Goal: Task Accomplishment & Management: Complete application form

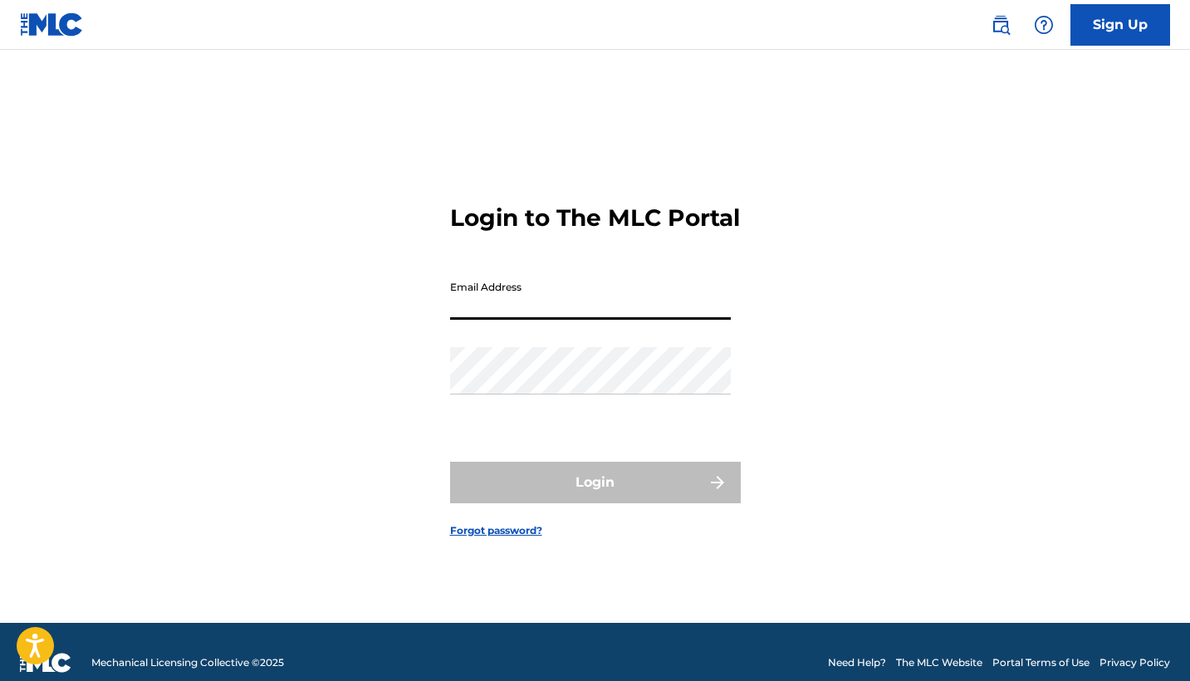
click at [542, 311] on input "Email Address" at bounding box center [590, 295] width 281 height 47
click at [1090, 29] on link "Sign Up" at bounding box center [1121, 25] width 100 height 42
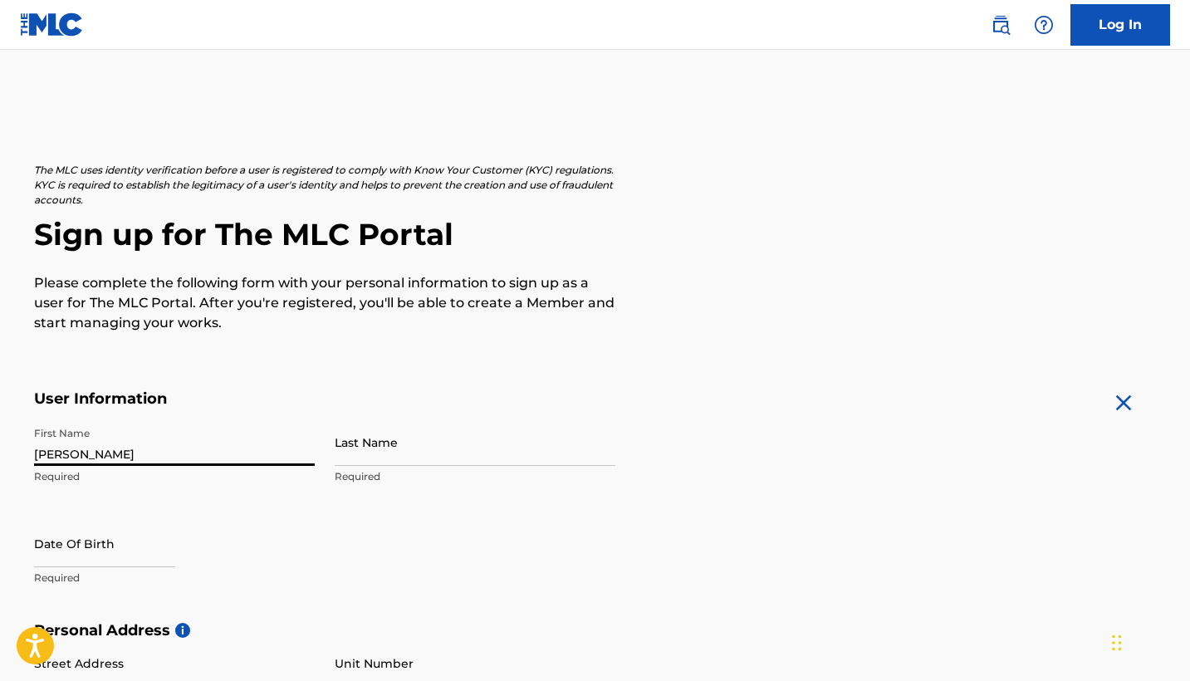
type input "[PERSON_NAME]"
type input "Olangi"
type input "[STREET_ADDRESS]"
type input "Charlotte"
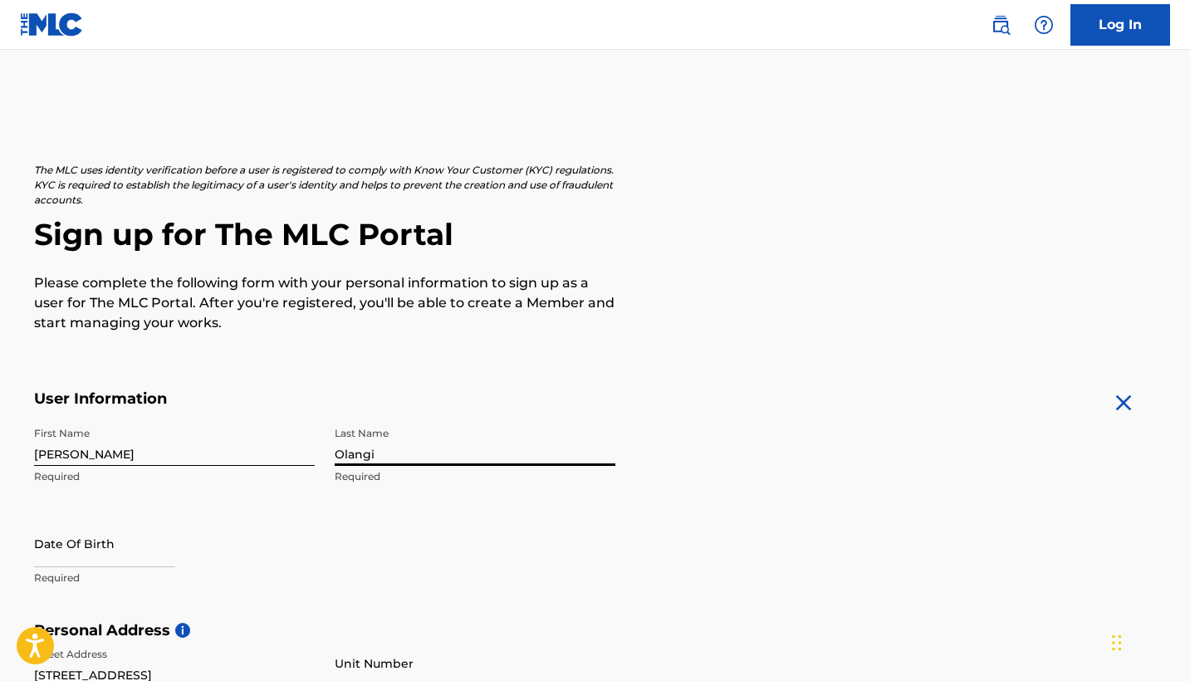
type input "[GEOGRAPHIC_DATA]"
type input "NC"
type input "28215"
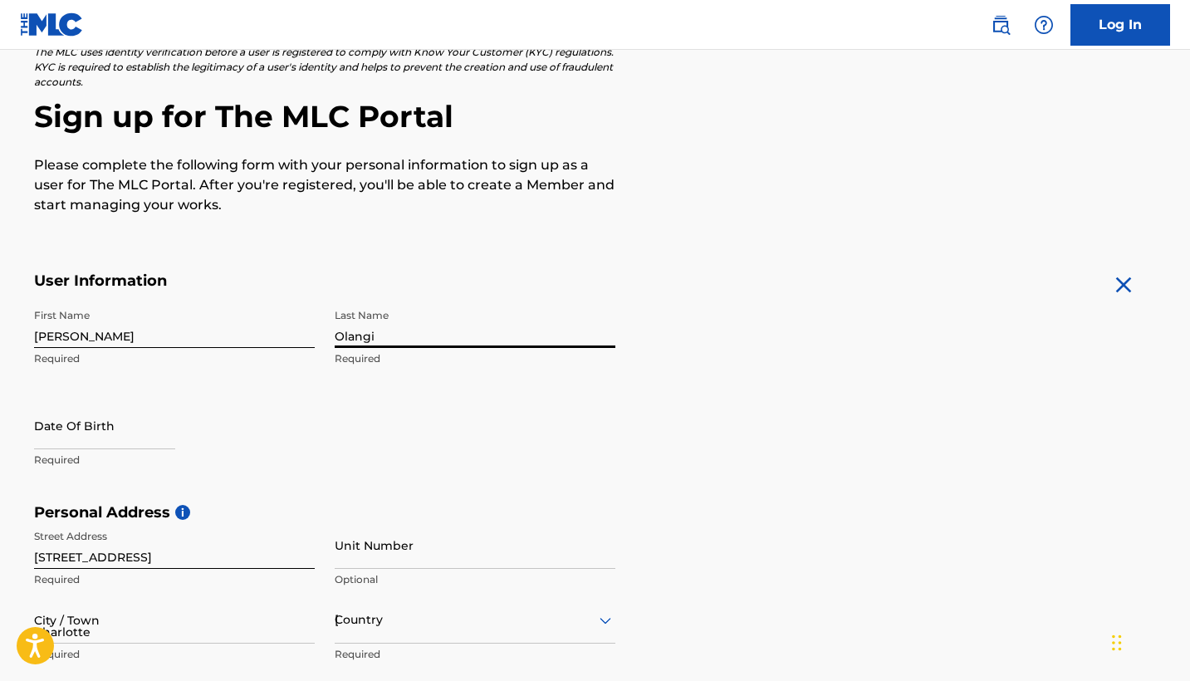
type input "[GEOGRAPHIC_DATA]"
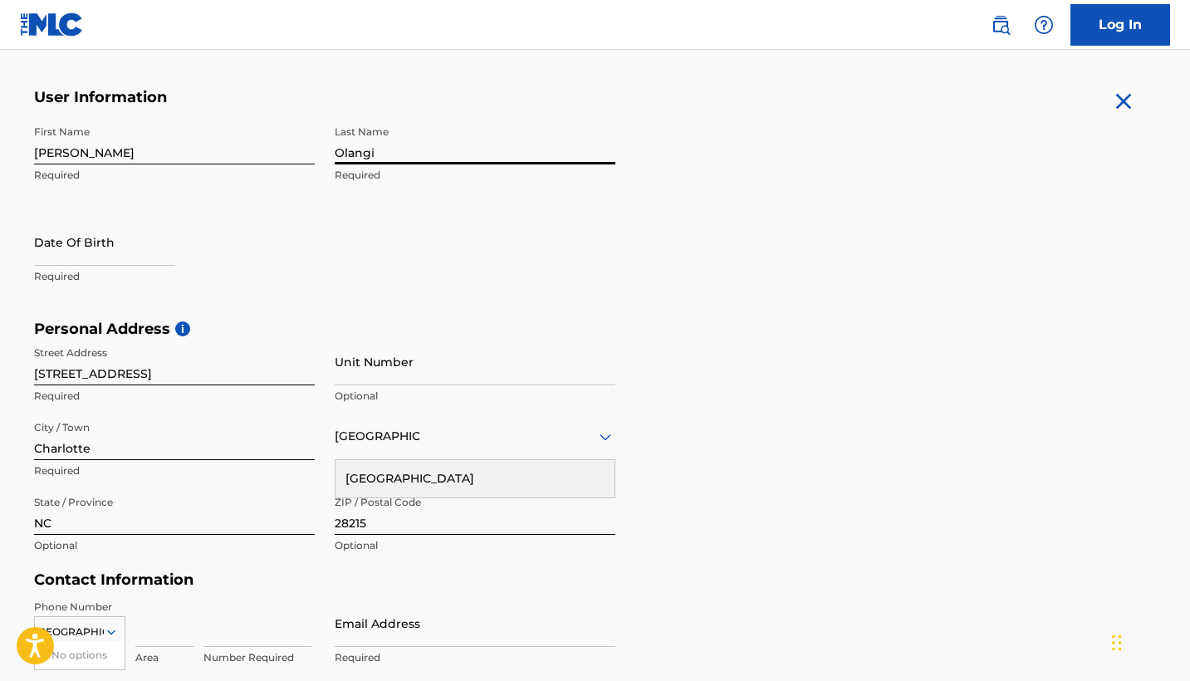
scroll to position [297, 0]
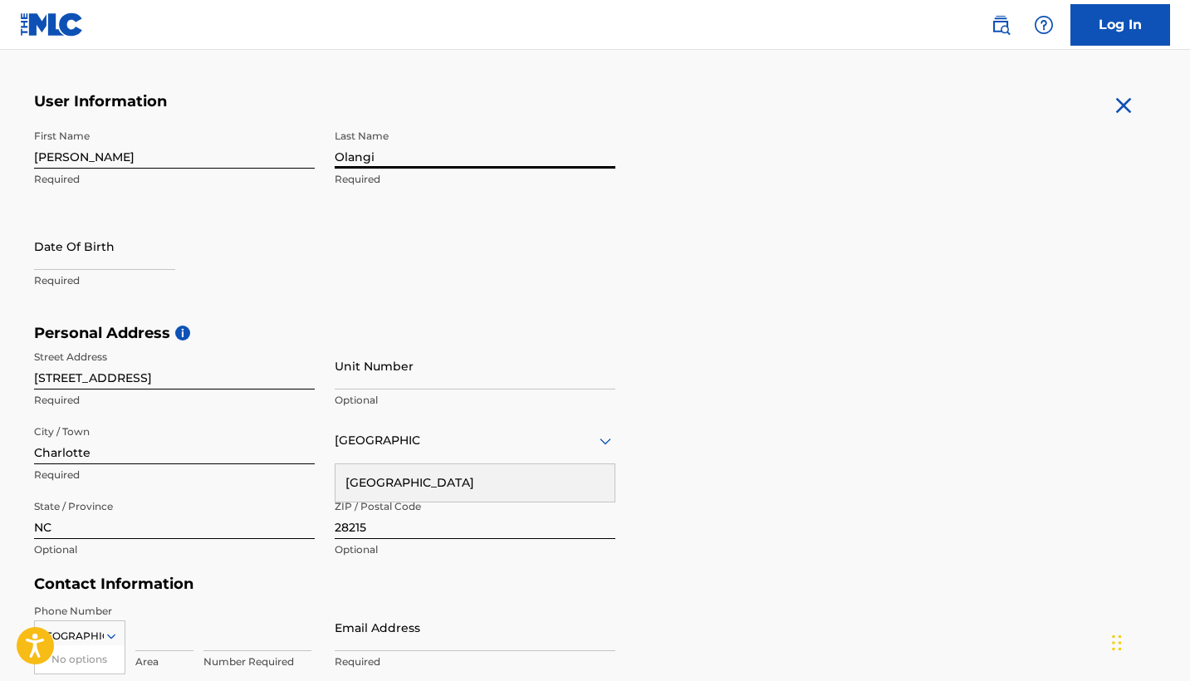
select select "7"
select select "2025"
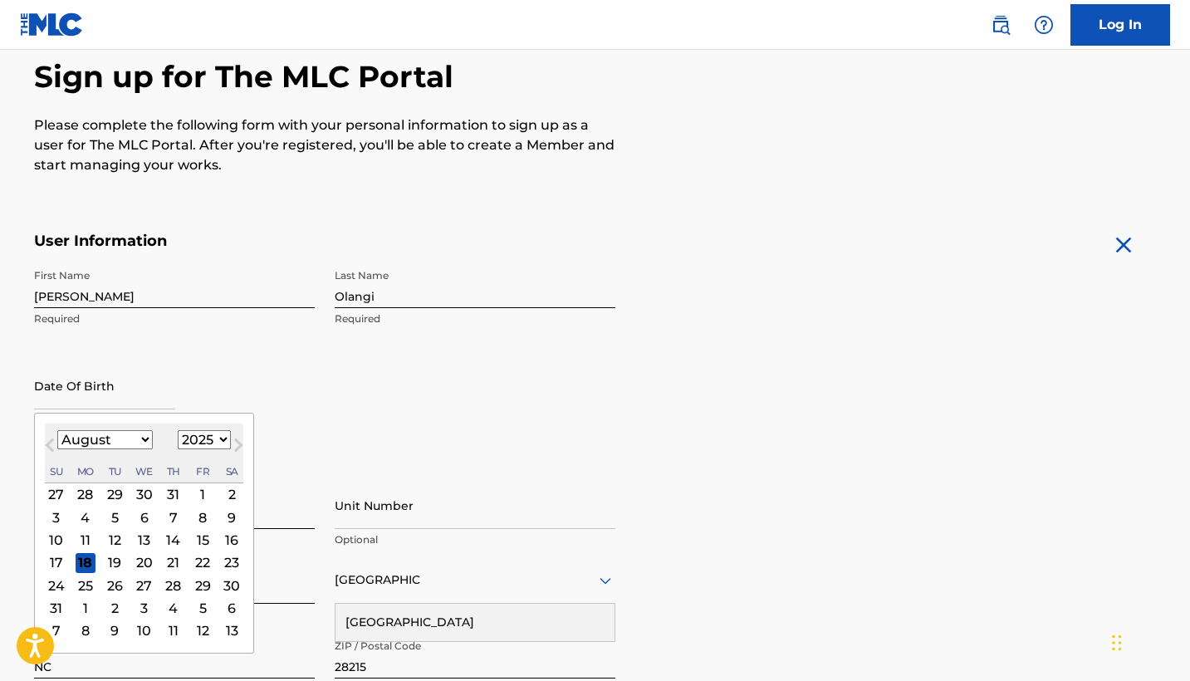
scroll to position [154, 0]
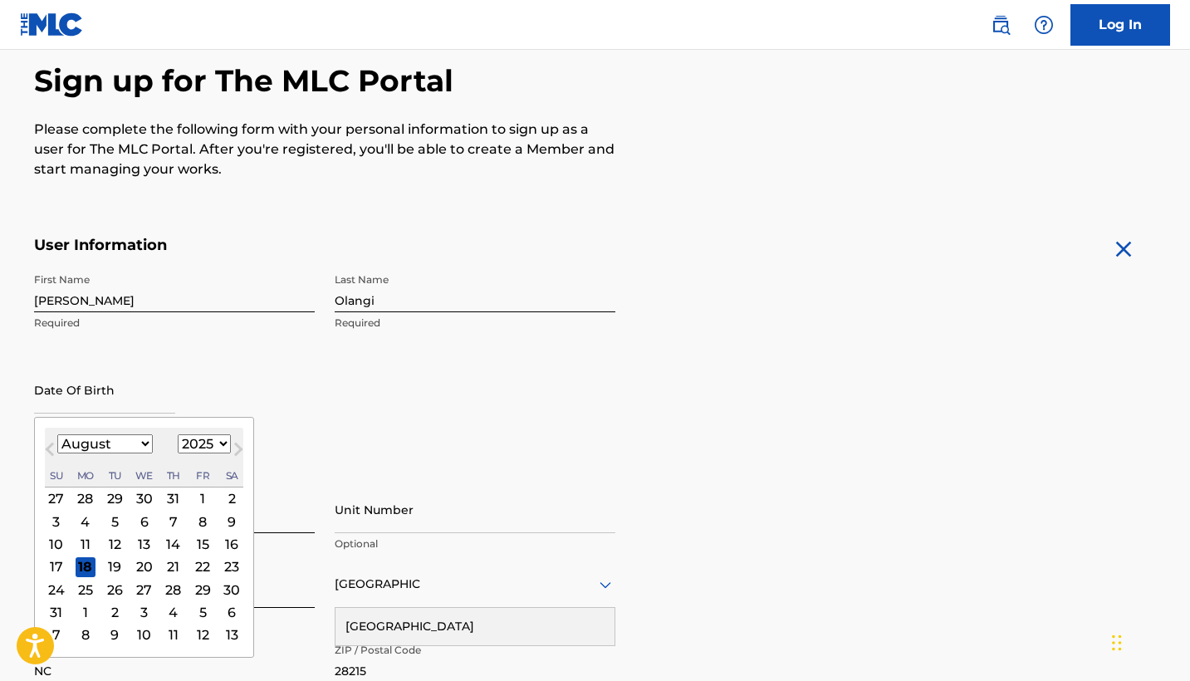
select select "4"
select select "2007"
click at [396, 404] on div "First Name [PERSON_NAME] Last Name Olangi Required Date Of Birth [DEMOGRAPHIC_D…" at bounding box center [324, 366] width 581 height 203
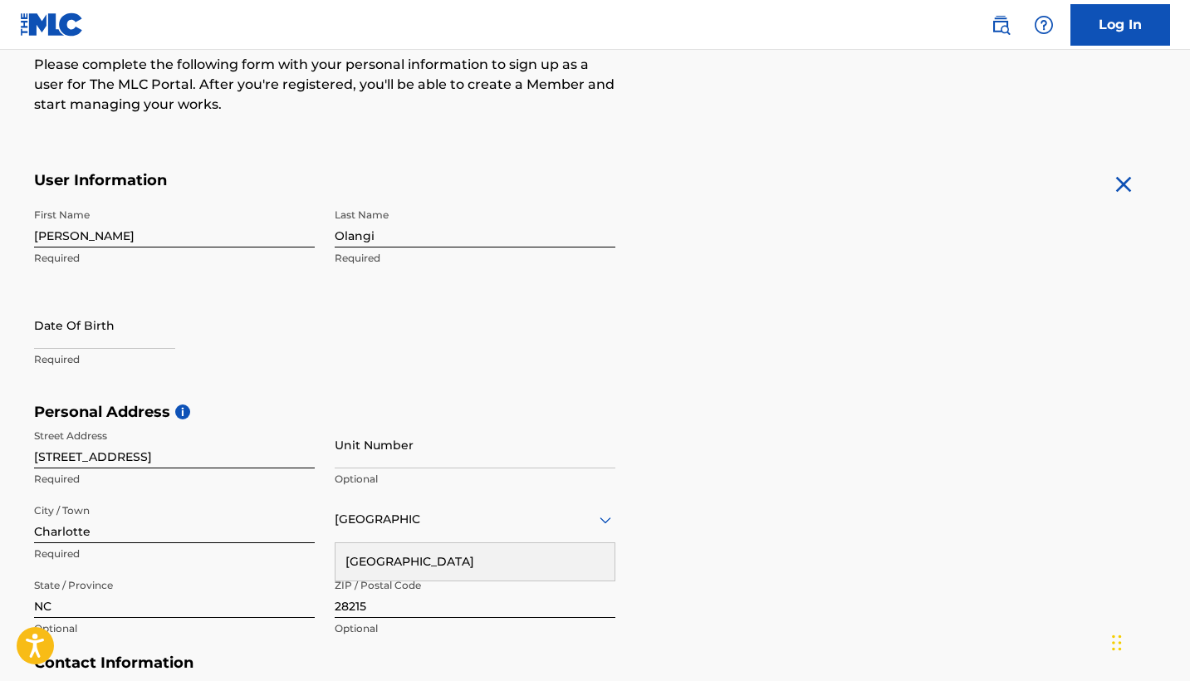
scroll to position [377, 0]
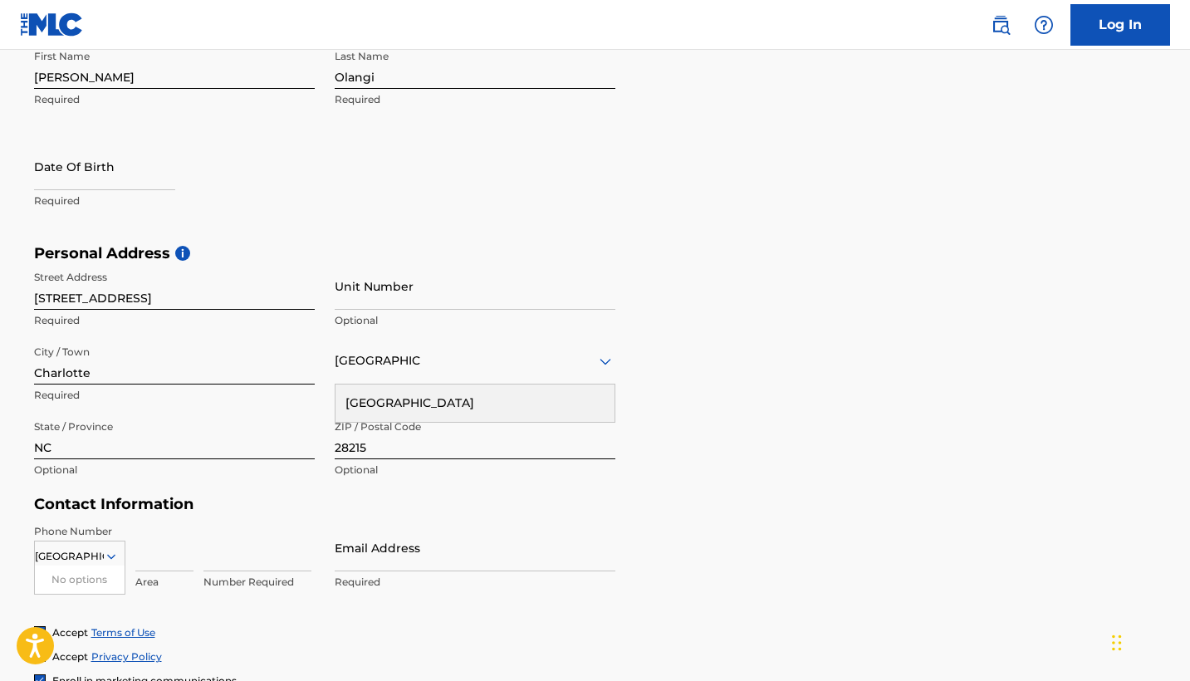
click at [624, 429] on div "Personal Address i Street Address [STREET_ADDRESS] Unit Number Optional City / …" at bounding box center [595, 370] width 1123 height 252
click at [551, 390] on div "[GEOGRAPHIC_DATA]" at bounding box center [475, 403] width 279 height 37
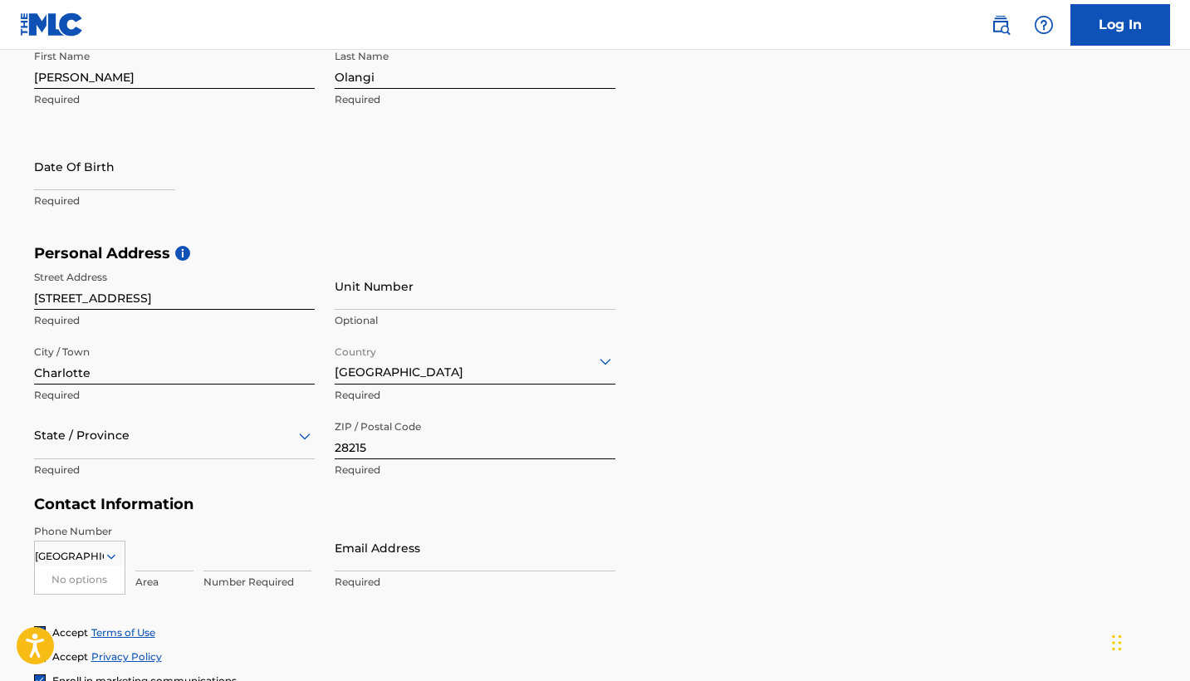
click at [141, 436] on div "State / Province" at bounding box center [174, 435] width 281 height 47
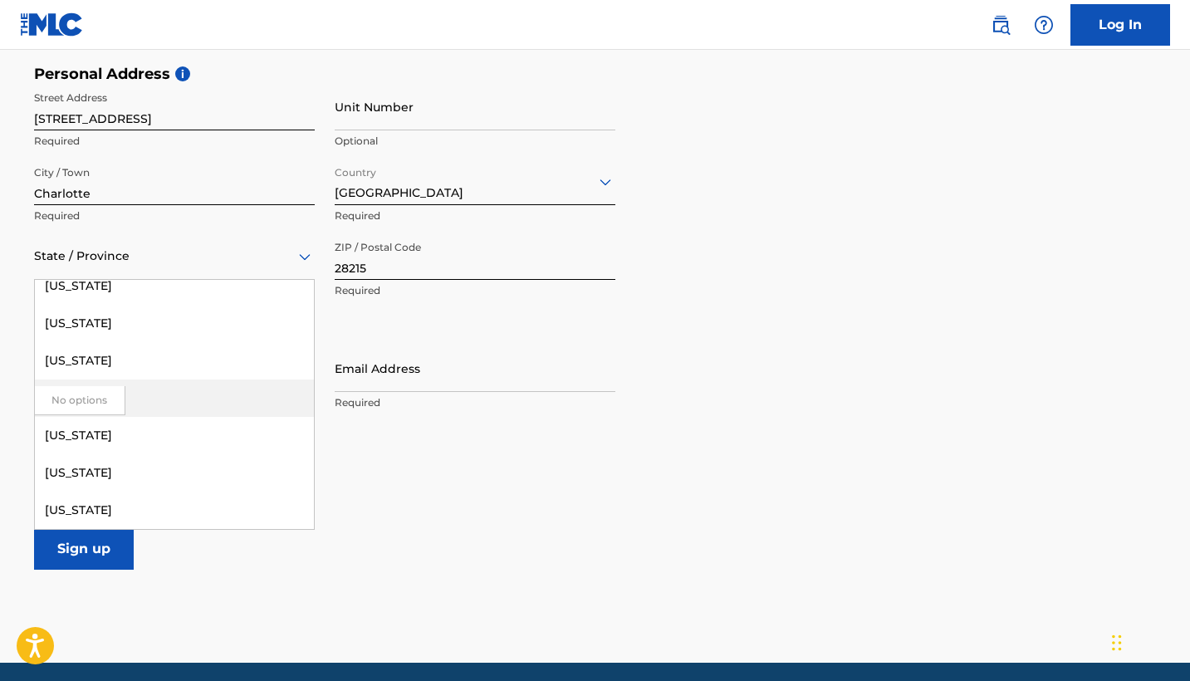
scroll to position [1280, 0]
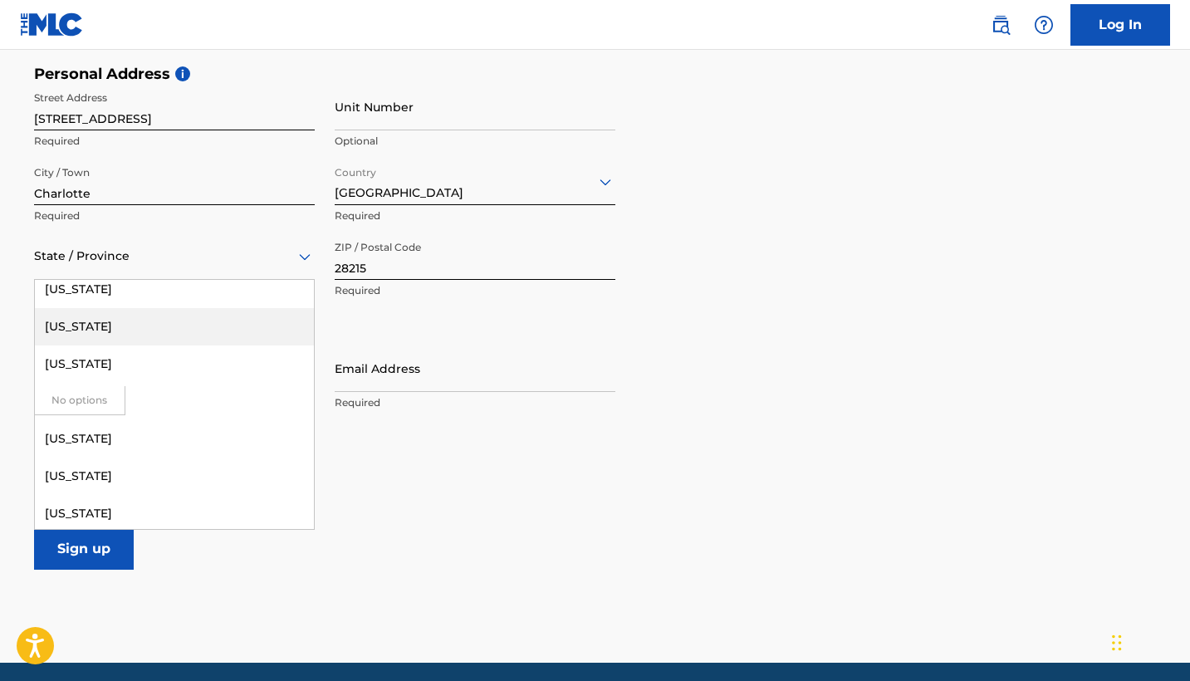
click at [148, 332] on div "[US_STATE]" at bounding box center [174, 326] width 279 height 37
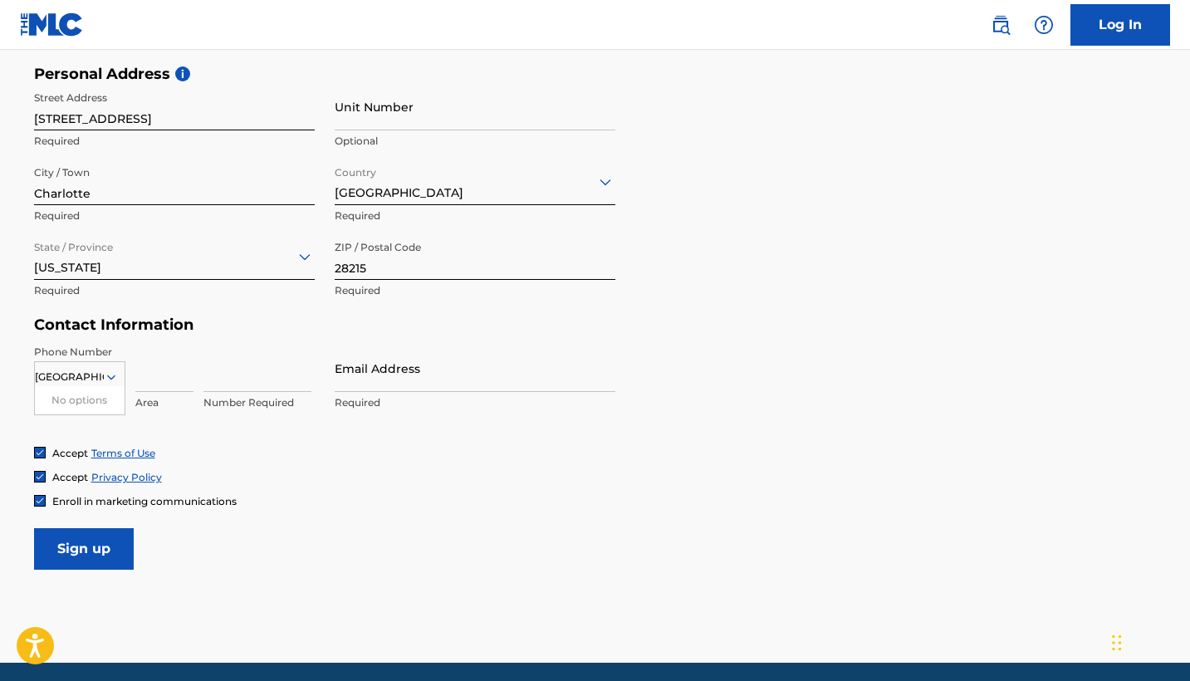
click at [173, 385] on input at bounding box center [164, 368] width 58 height 47
type input "704"
type input "4"
type input "7"
type input "7044499226"
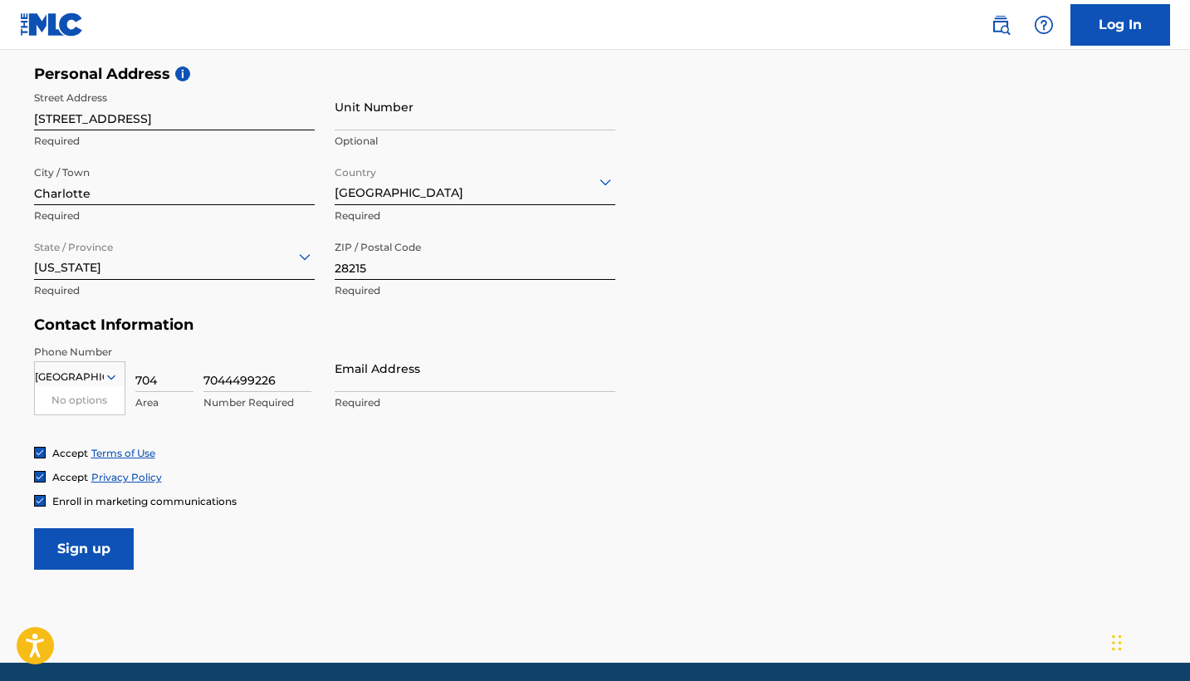
click at [158, 384] on input "704" at bounding box center [164, 368] width 58 height 47
click at [191, 422] on div "Phone Number [GEOGRAPHIC_DATA] No options Country Required 704 Area 7044499226 …" at bounding box center [324, 395] width 581 height 101
click at [145, 401] on p "Area" at bounding box center [164, 402] width 58 height 15
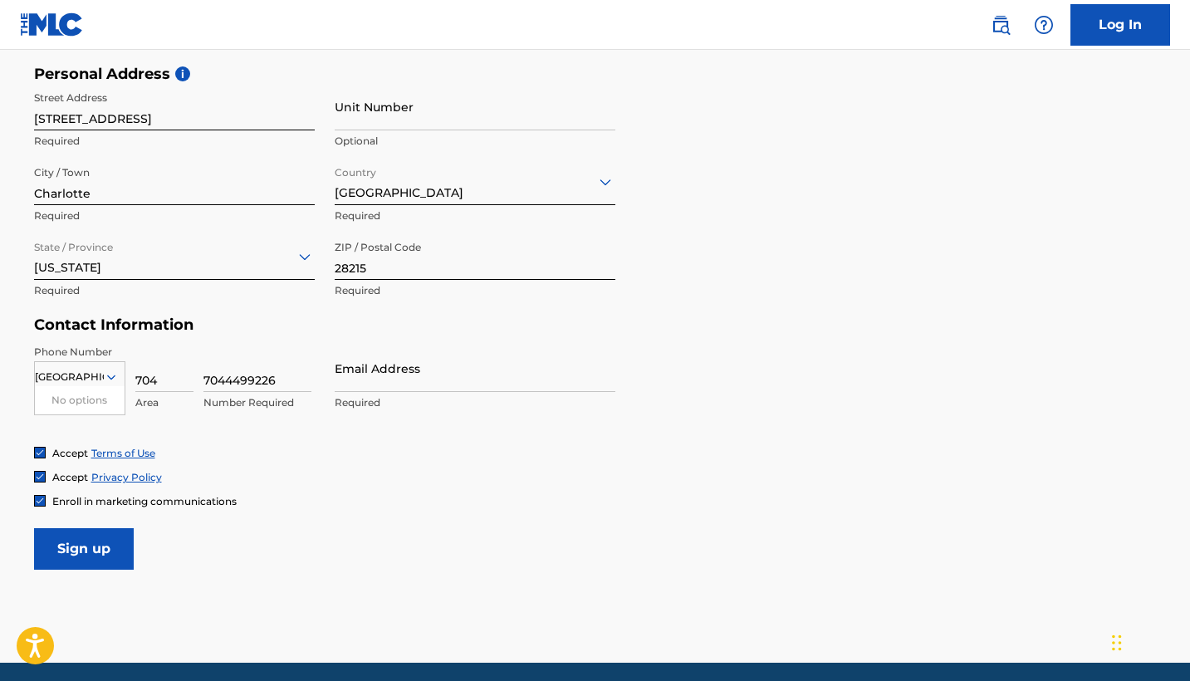
click at [286, 420] on div "Phone Number [GEOGRAPHIC_DATA] No options Country Required 704 Area 7044499226 …" at bounding box center [324, 395] width 581 height 101
type input "j"
type input "U"
type input "[EMAIL_ADDRESS][DOMAIN_NAME]"
click at [106, 539] on input "Sign up" at bounding box center [84, 549] width 100 height 42
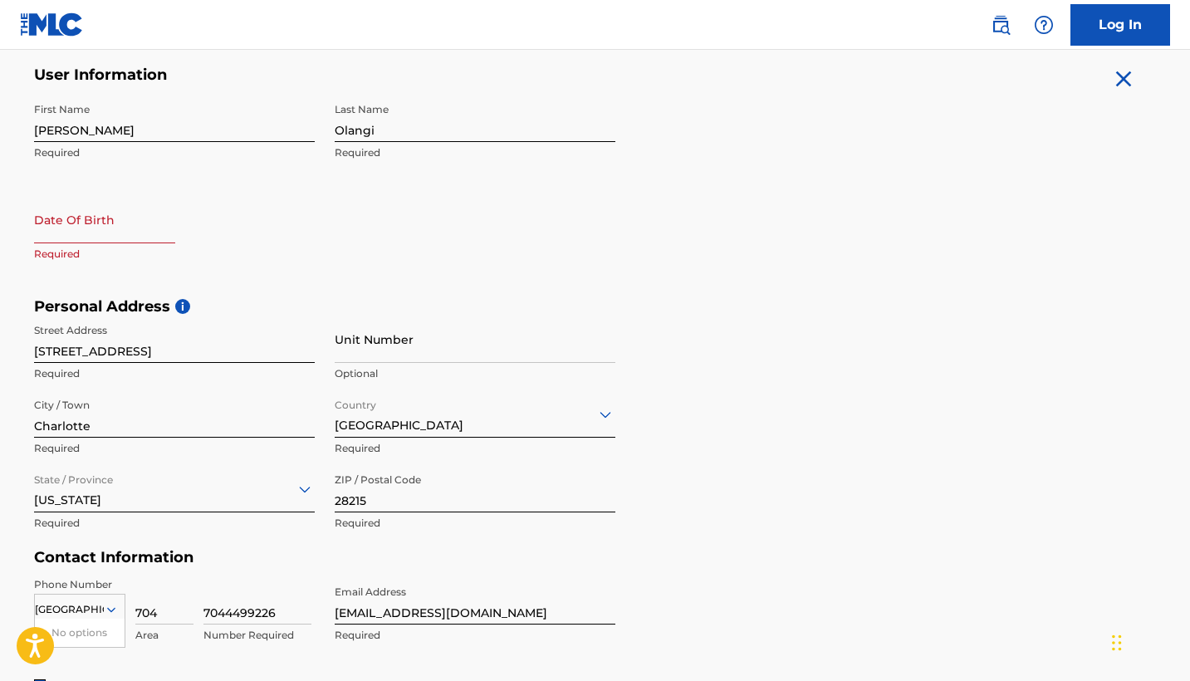
scroll to position [301, 0]
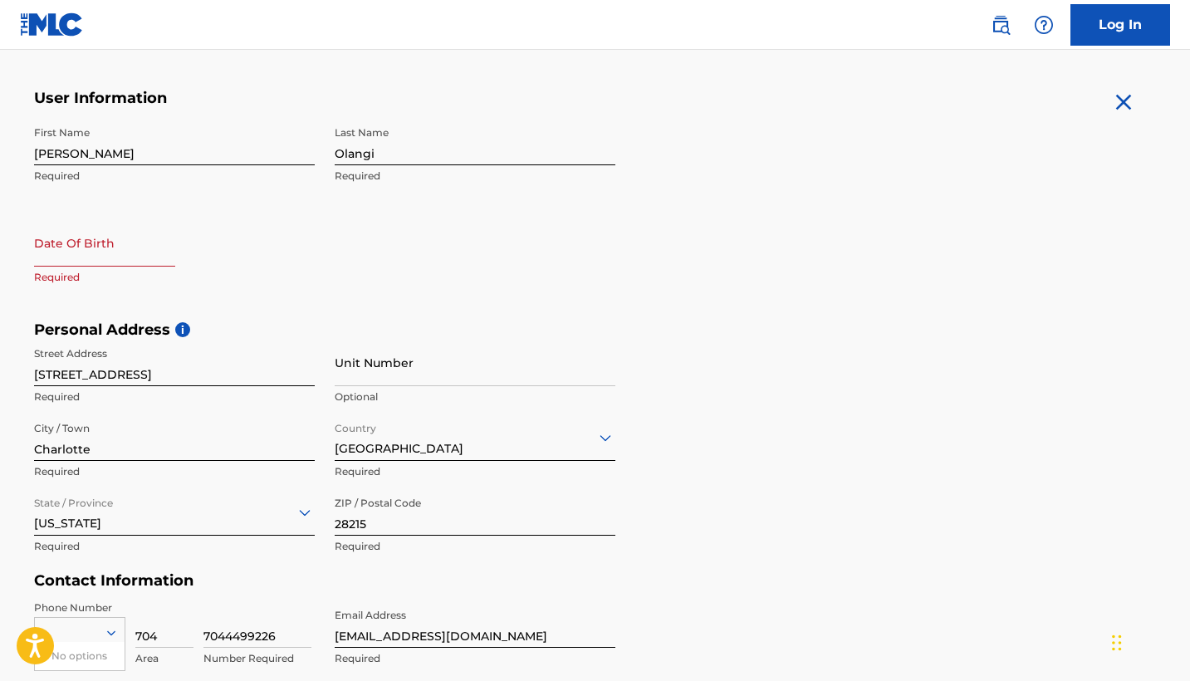
click at [91, 241] on input "text" at bounding box center [104, 242] width 141 height 47
select select "7"
select select "2025"
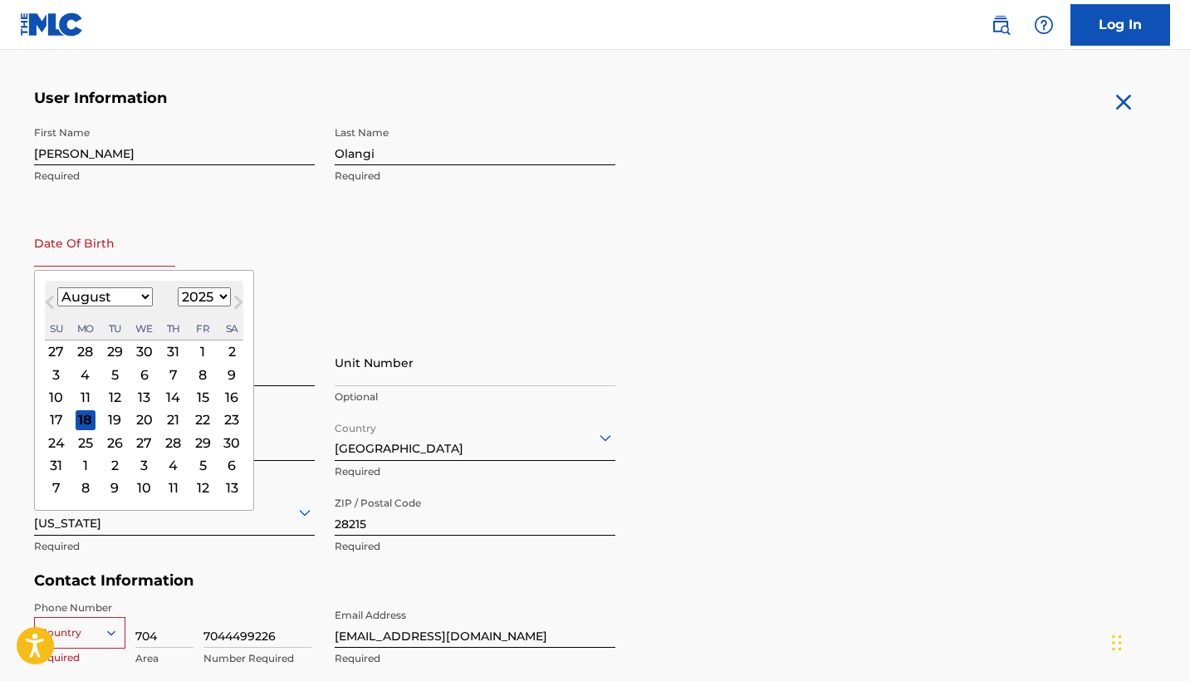
select select "4"
select select "1998"
click at [61, 392] on div "10" at bounding box center [56, 397] width 20 height 20
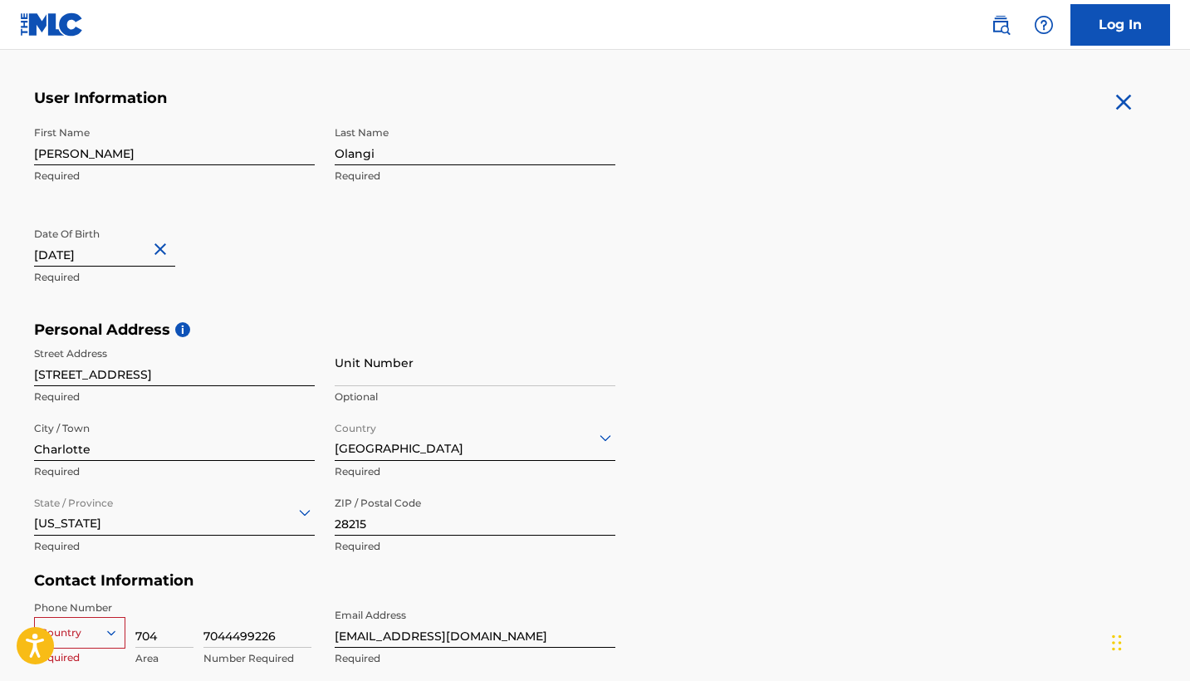
type input "[DATE]"
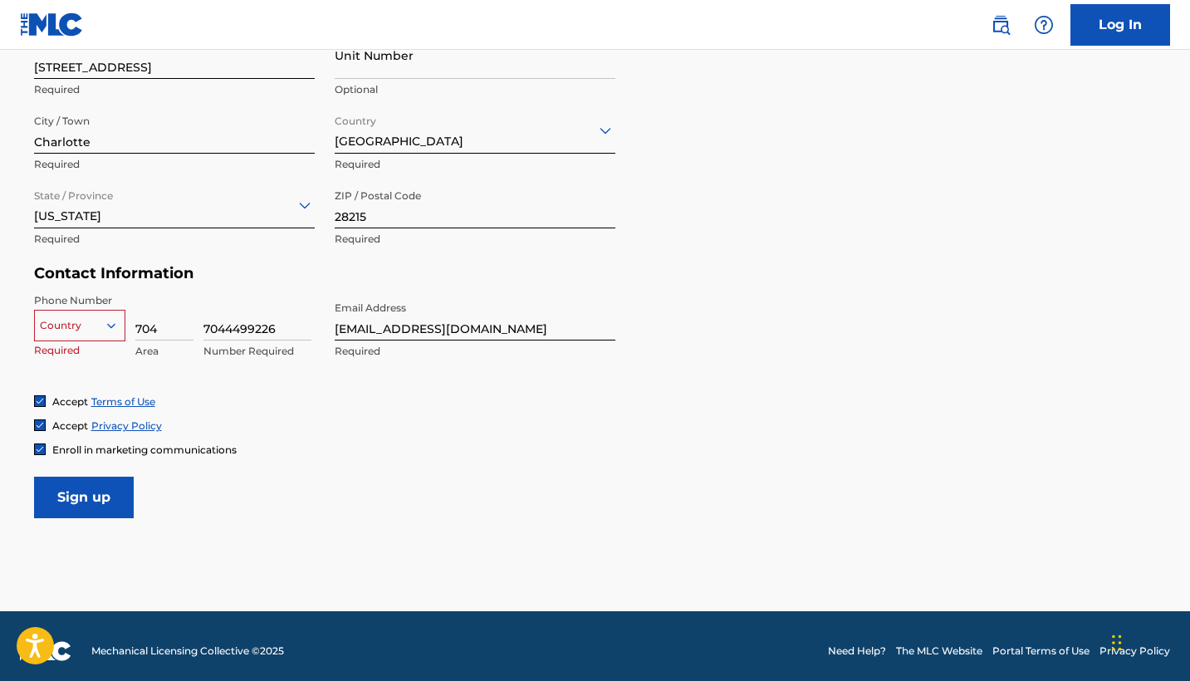
scroll to position [510, 0]
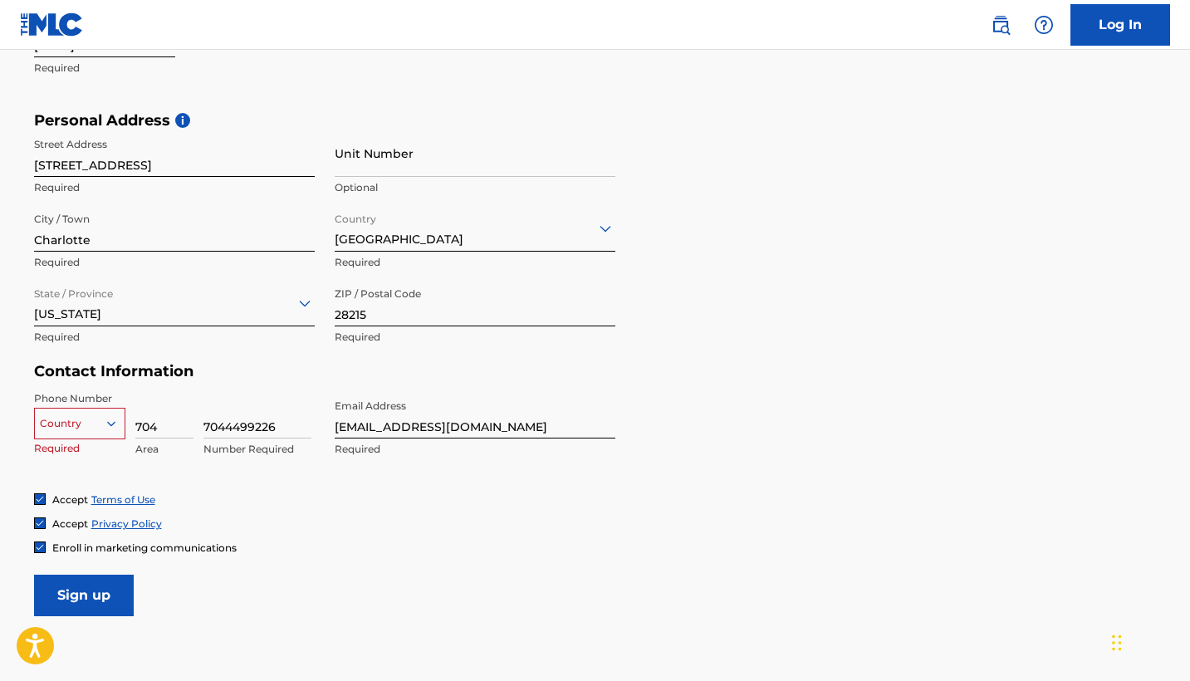
click at [100, 418] on div at bounding box center [80, 423] width 90 height 18
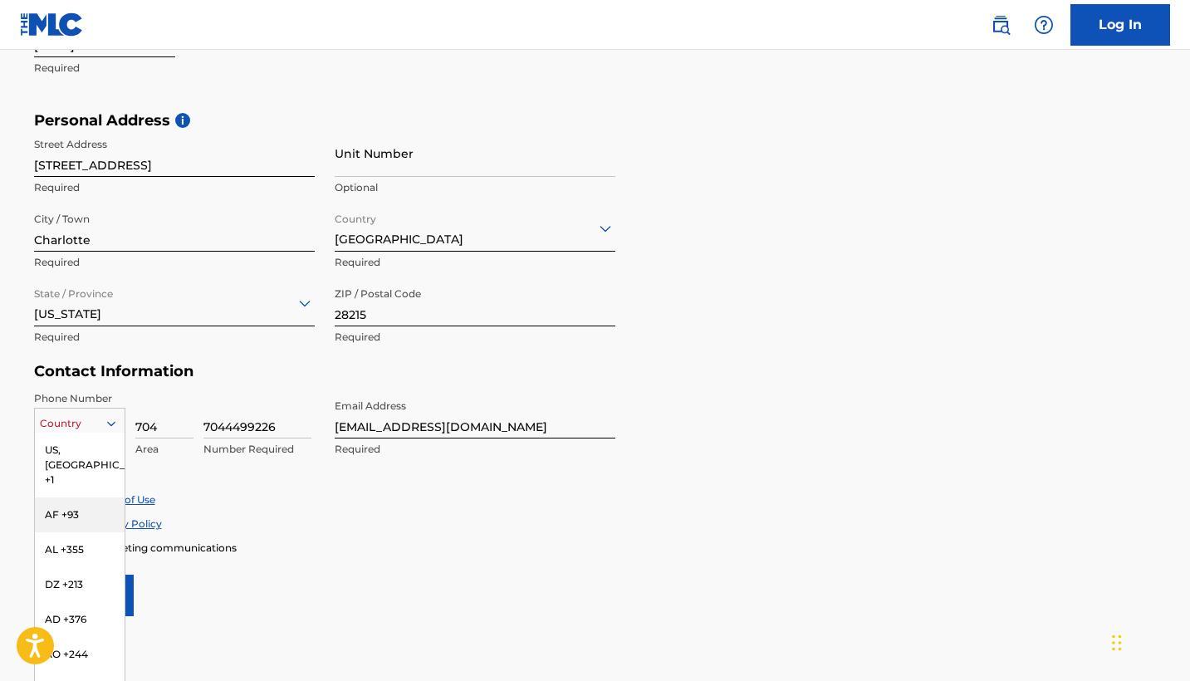
scroll to position [9, 0]
click at [91, 448] on div "US, [GEOGRAPHIC_DATA] +1" at bounding box center [80, 456] width 90 height 65
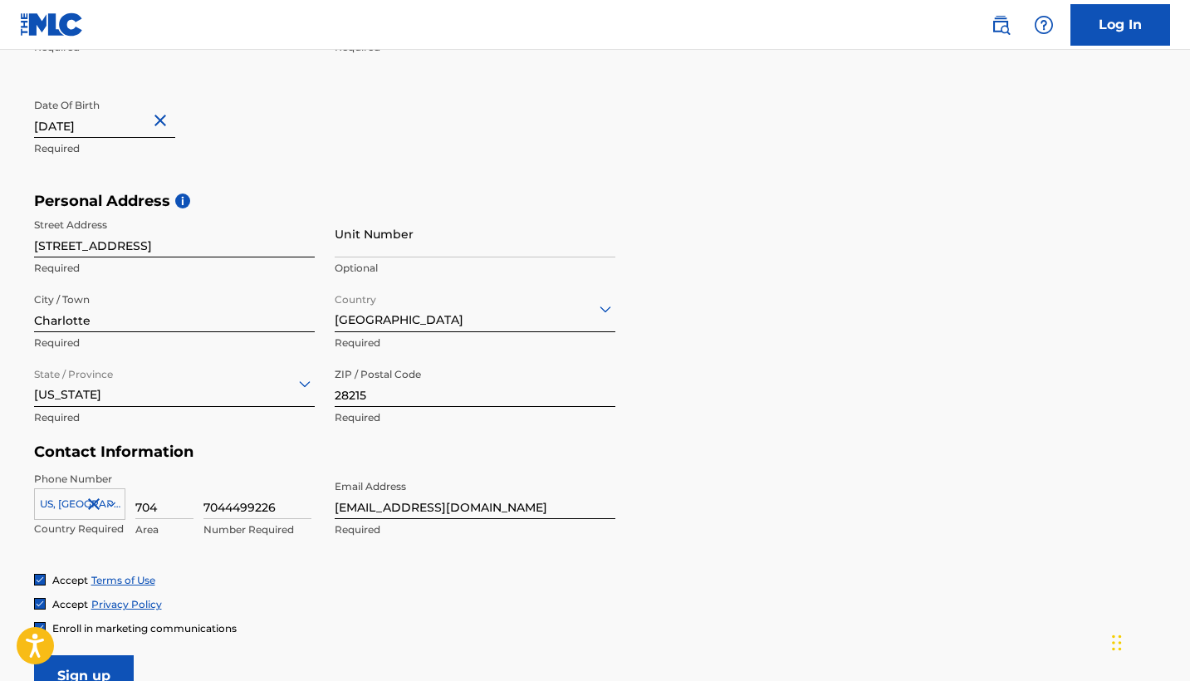
scroll to position [424, 0]
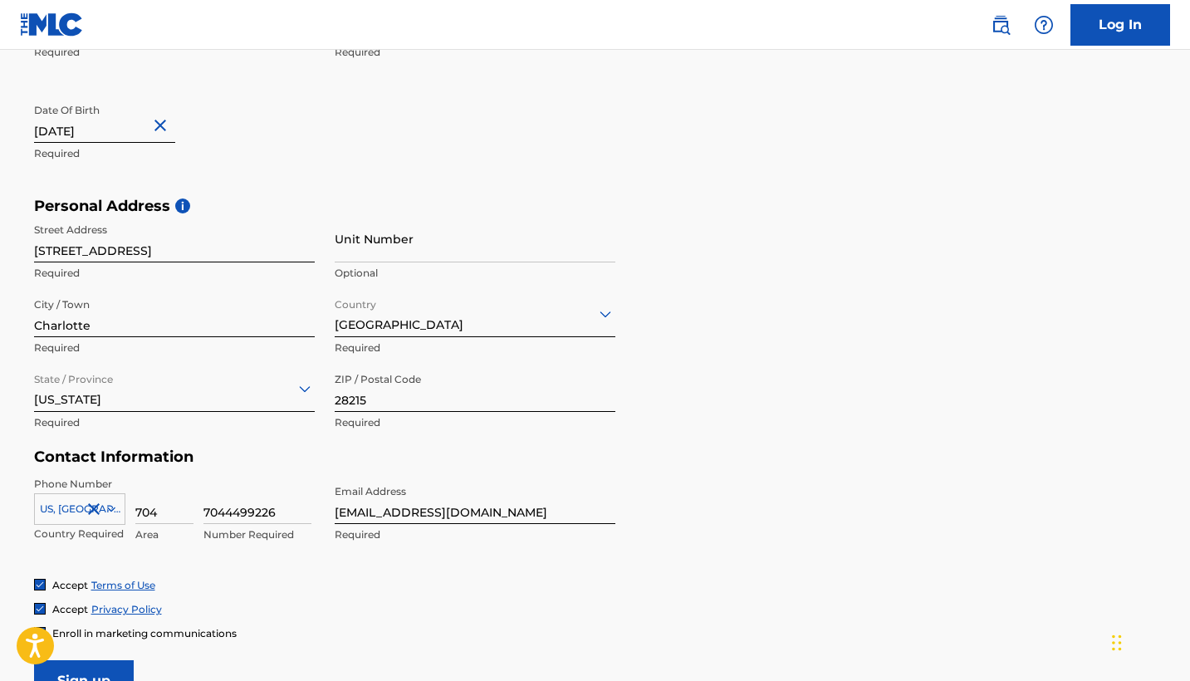
select select "4"
select select "1998"
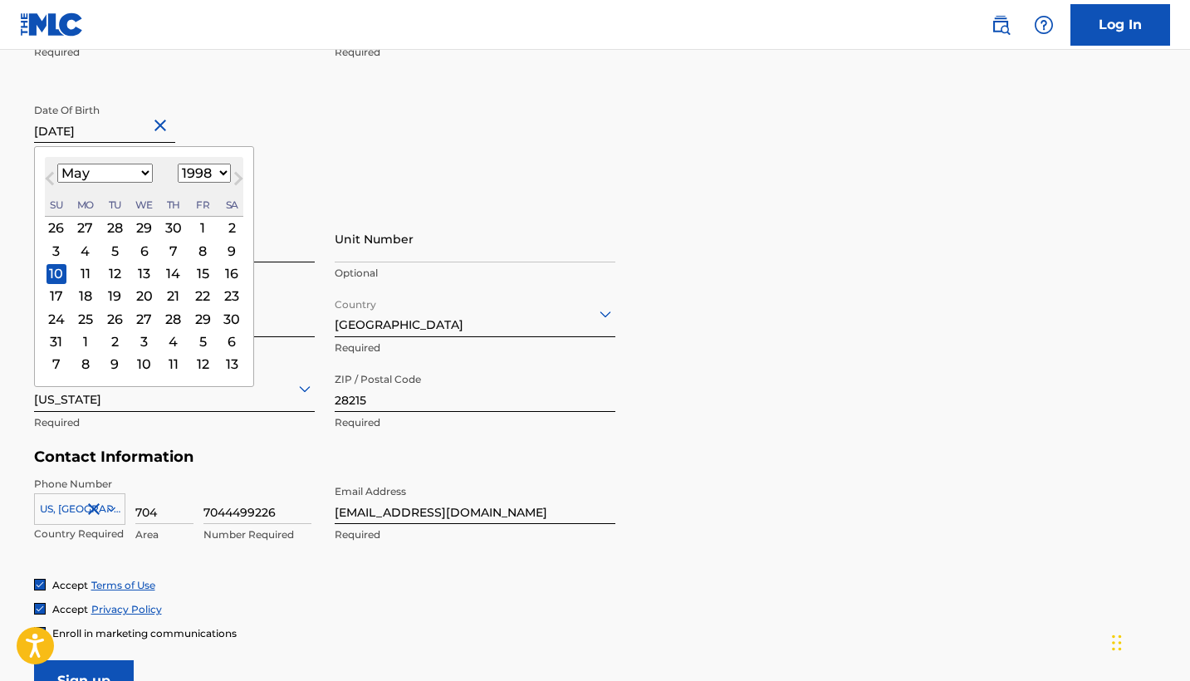
click at [96, 130] on input "[DATE]" at bounding box center [104, 119] width 141 height 47
drag, startPoint x: 103, startPoint y: 130, endPoint x: 78, endPoint y: 128, distance: 25.0
click at [78, 128] on input "[DATE]" at bounding box center [104, 119] width 141 height 47
type input "[DATE]"
select select "2007"
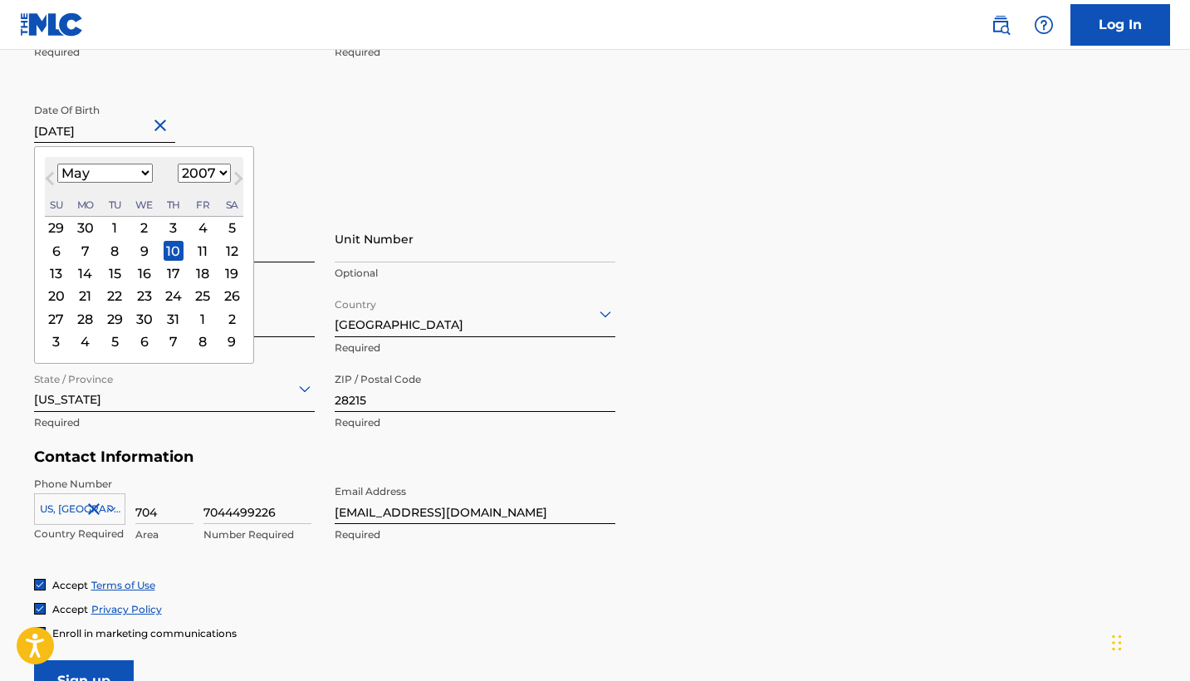
type input "[DATE]"
click at [337, 175] on div "First Name [PERSON_NAME] Last Name Olangi Required Date Of Birth [DEMOGRAPHIC_D…" at bounding box center [324, 95] width 581 height 203
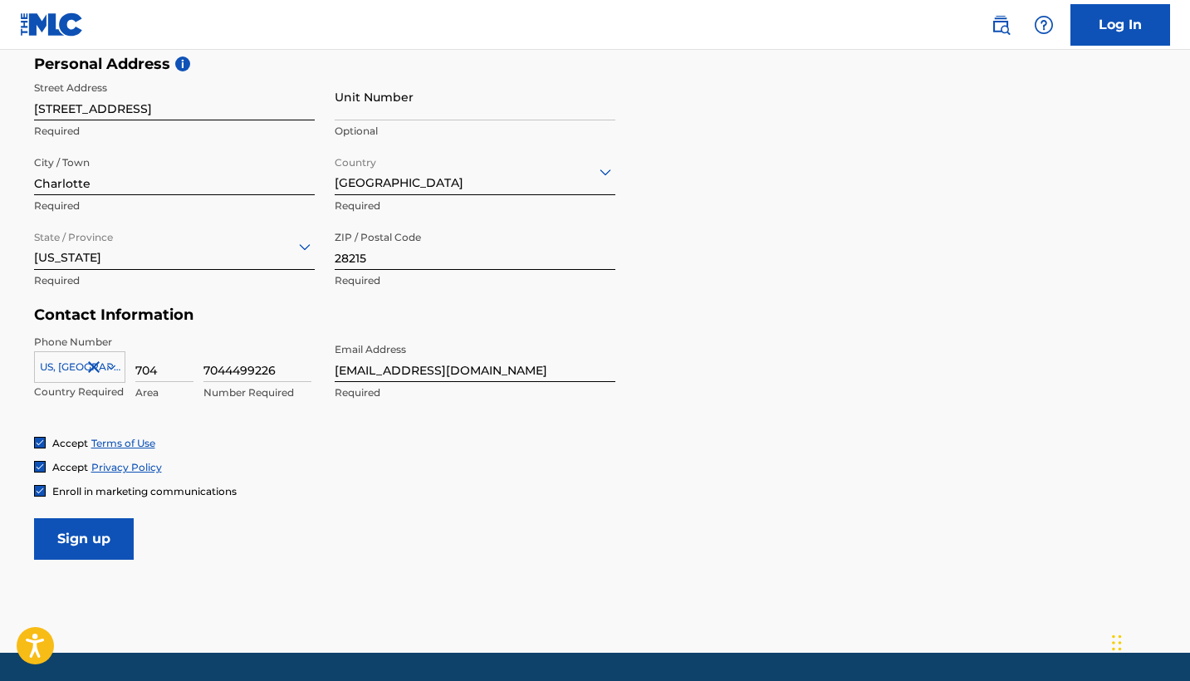
scroll to position [586, 0]
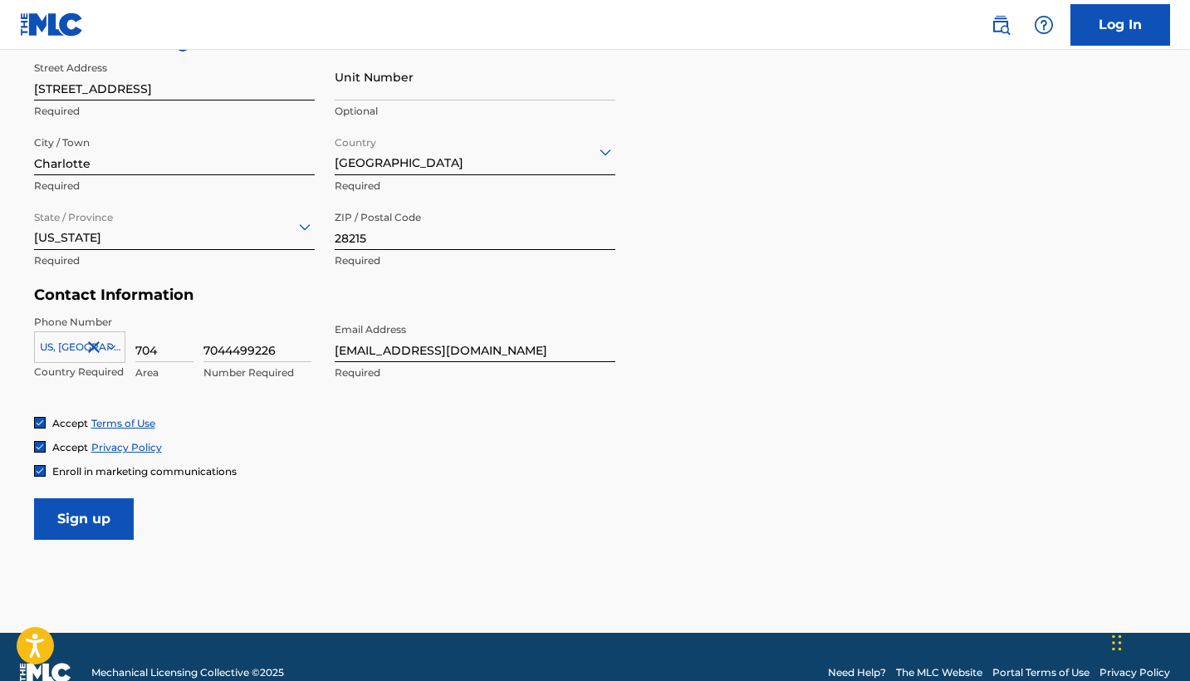
click at [104, 506] on input "Sign up" at bounding box center [84, 519] width 100 height 42
click at [229, 346] on input "7044499226" at bounding box center [257, 338] width 108 height 47
click at [225, 346] on input "7044499226" at bounding box center [257, 338] width 108 height 47
click at [232, 346] on input "7044499226" at bounding box center [257, 338] width 108 height 47
type input "4499226"
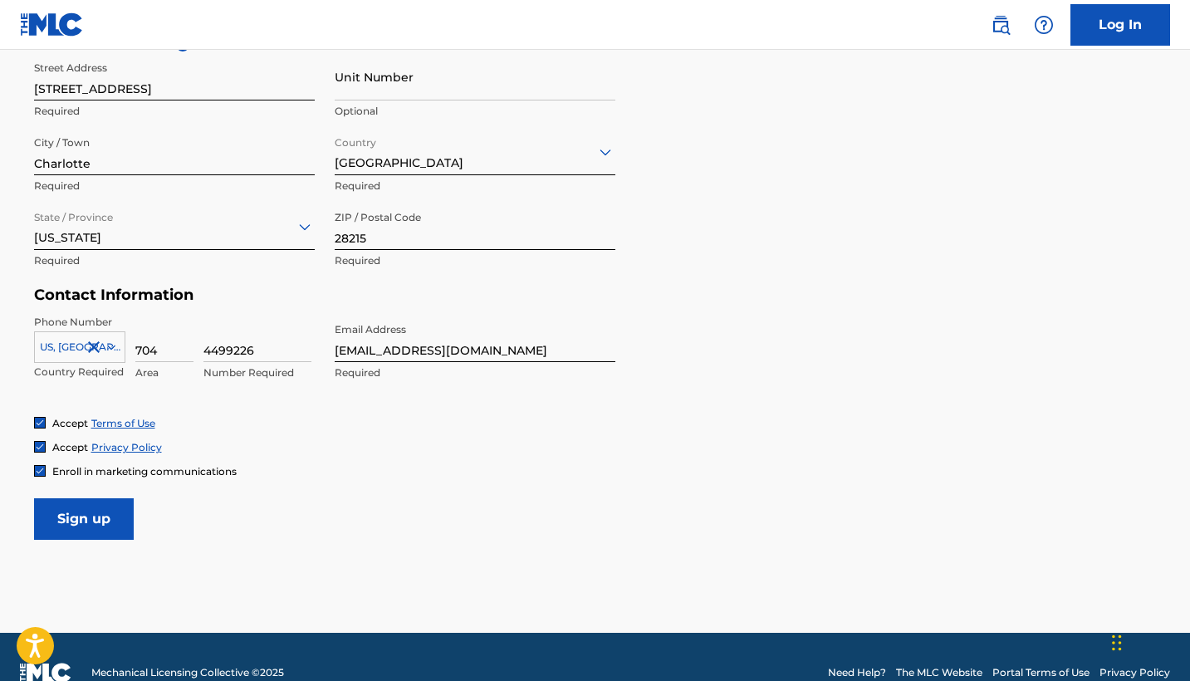
click at [282, 403] on div "Phone Number [GEOGRAPHIC_DATA], [GEOGRAPHIC_DATA] +1 Country Required 704 Area …" at bounding box center [324, 365] width 581 height 101
click at [106, 522] on input "Sign up" at bounding box center [84, 519] width 100 height 42
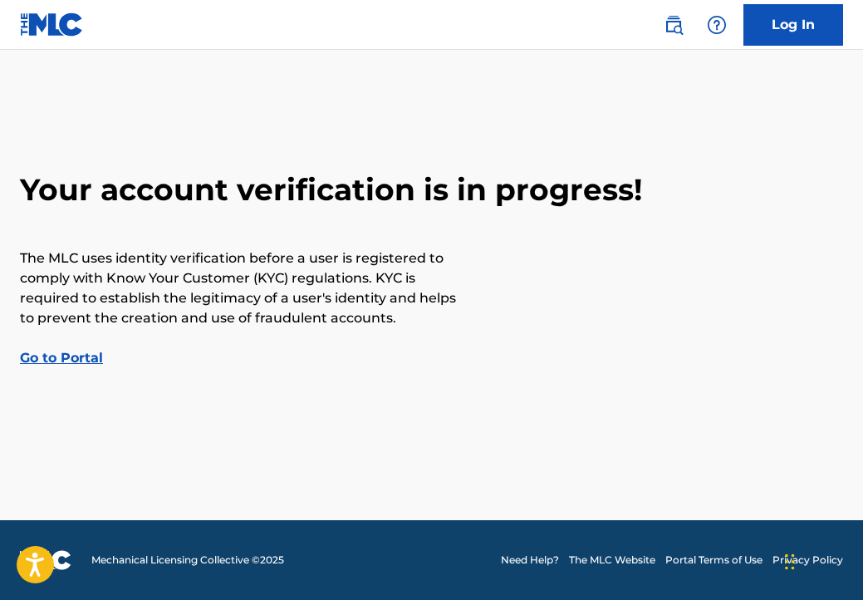
click at [806, 25] on link "Log In" at bounding box center [793, 25] width 100 height 42
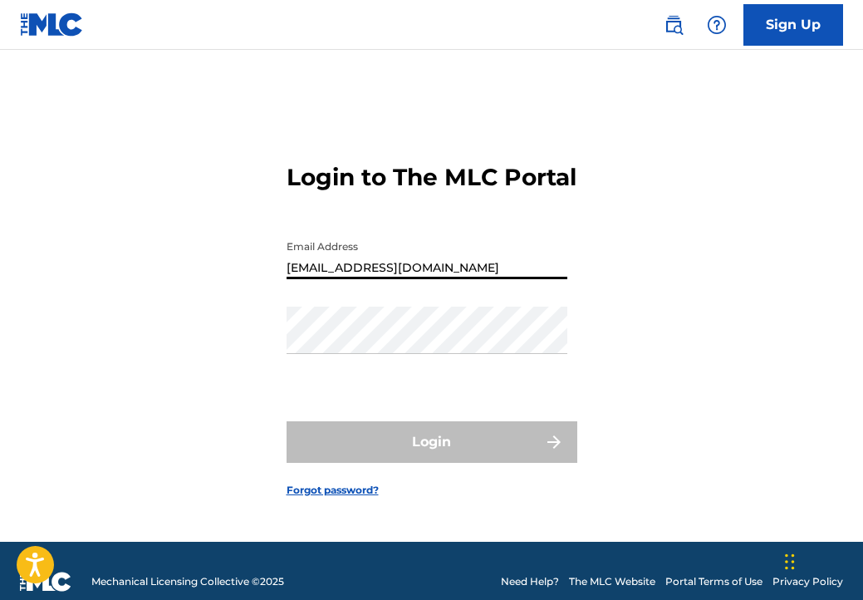
type input "[EMAIL_ADDRESS][DOMAIN_NAME]"
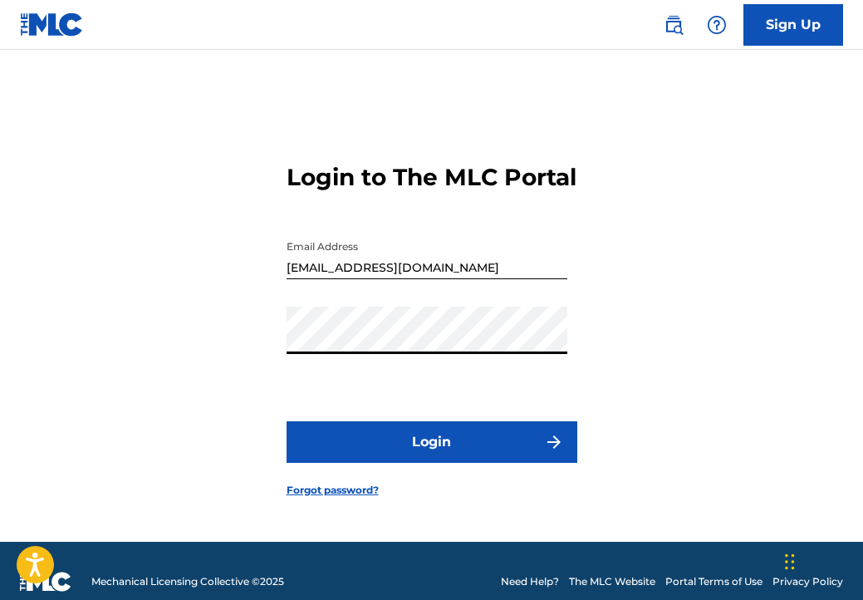
click at [466, 463] on button "Login" at bounding box center [432, 442] width 291 height 42
click at [430, 448] on button "Login" at bounding box center [432, 442] width 291 height 42
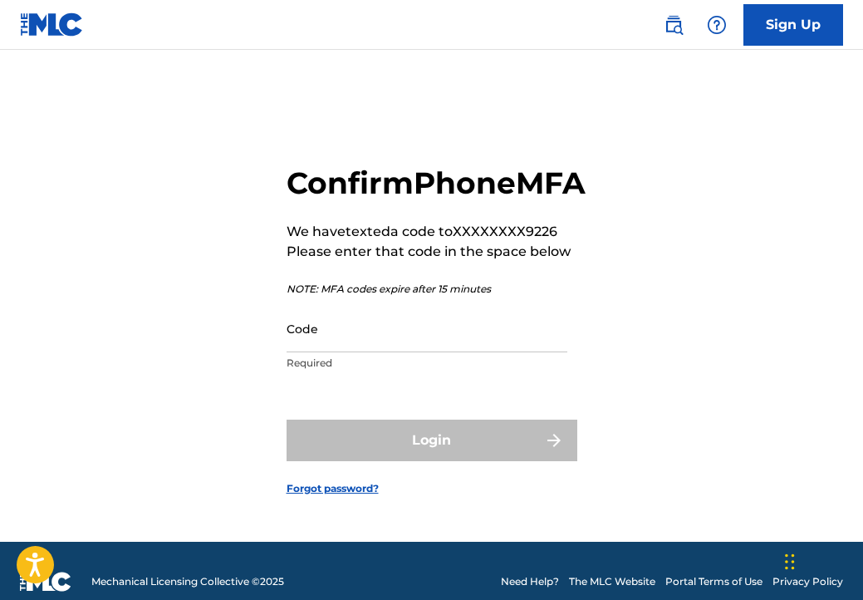
click at [413, 341] on input "Code" at bounding box center [427, 328] width 281 height 47
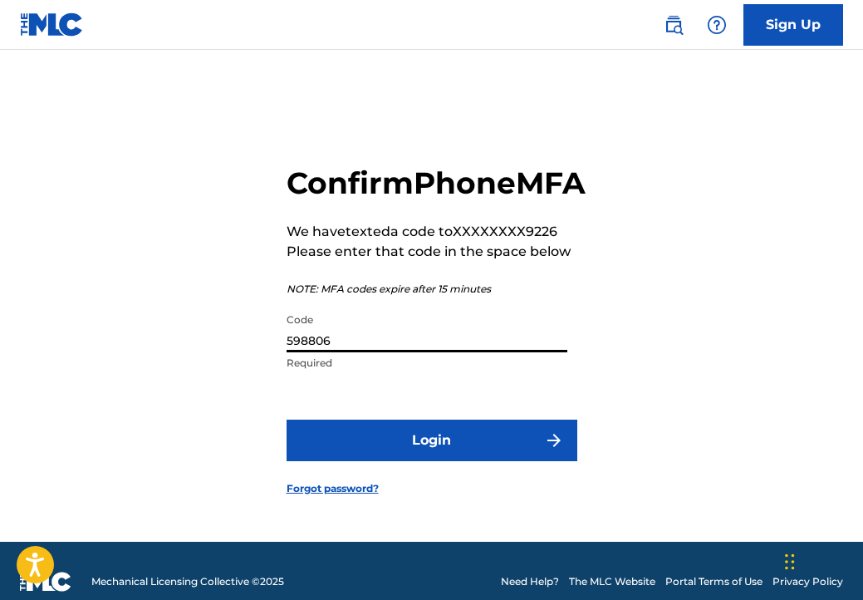
type input "598806"
click at [509, 448] on button "Login" at bounding box center [432, 440] width 291 height 42
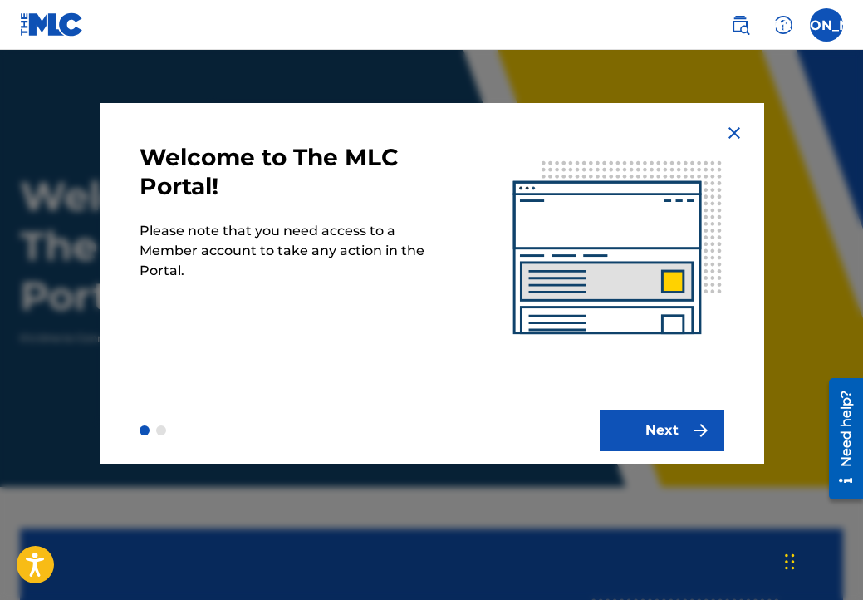
click at [652, 426] on button "Next" at bounding box center [662, 430] width 125 height 42
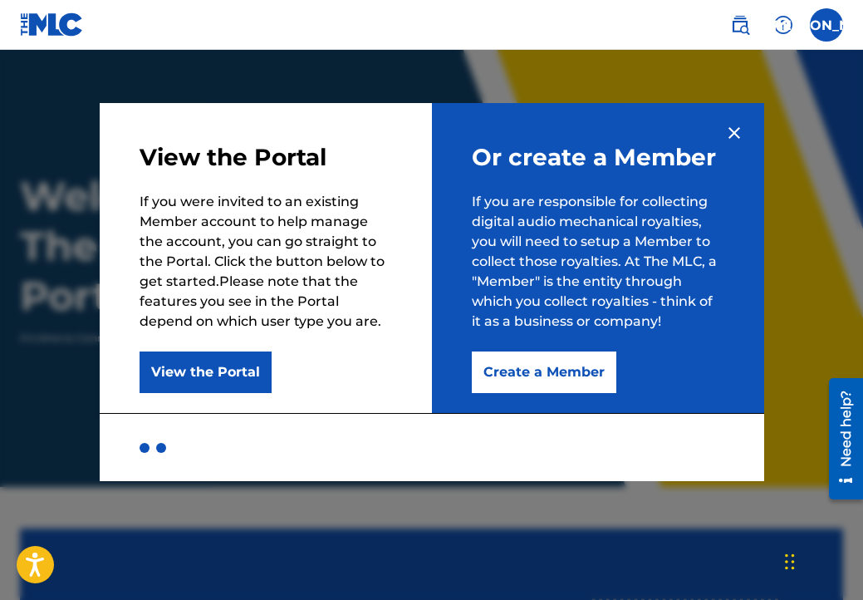
click at [582, 364] on button "Create a Member" at bounding box center [544, 372] width 145 height 42
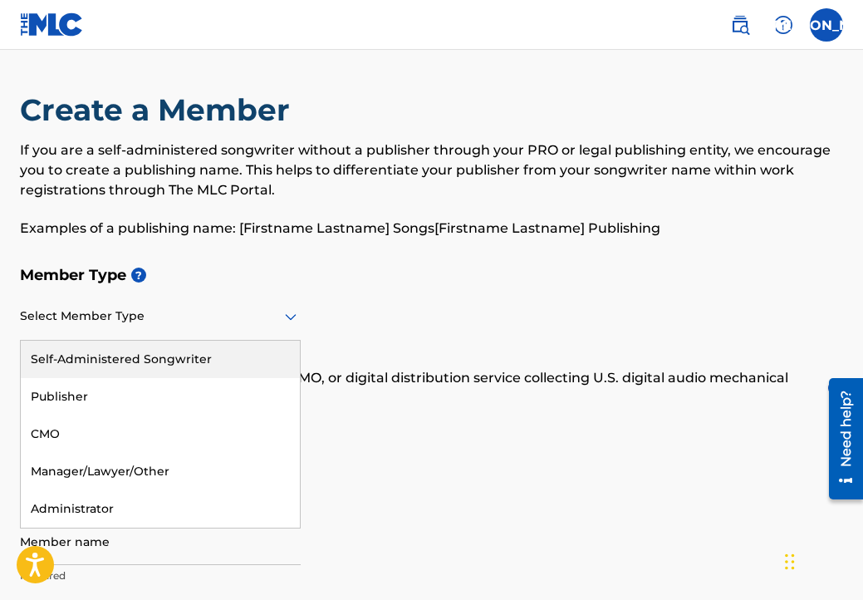
click at [150, 309] on div at bounding box center [160, 316] width 281 height 21
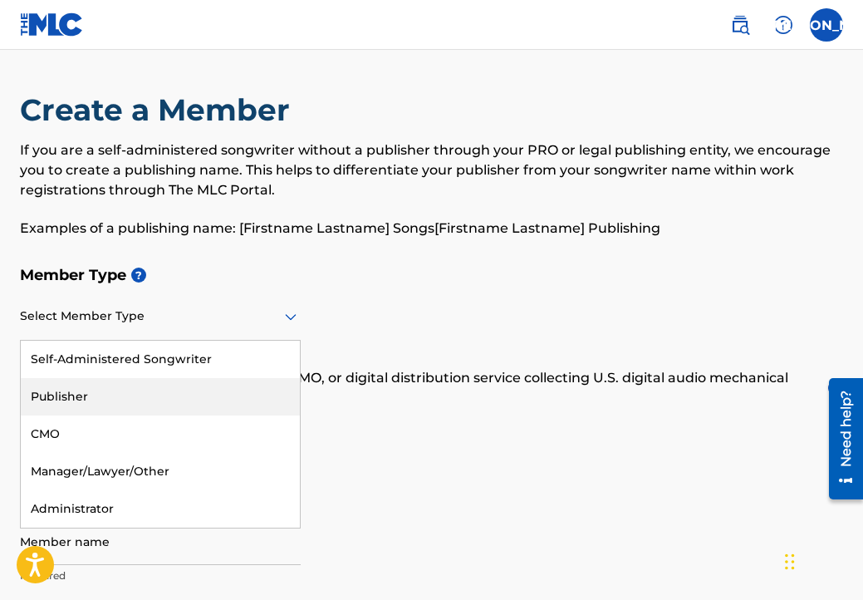
click at [427, 407] on div "Member Type ? Publisher, 2 of 5. 5 results available. Use Up and Down to choose…" at bounding box center [431, 424] width 823 height 335
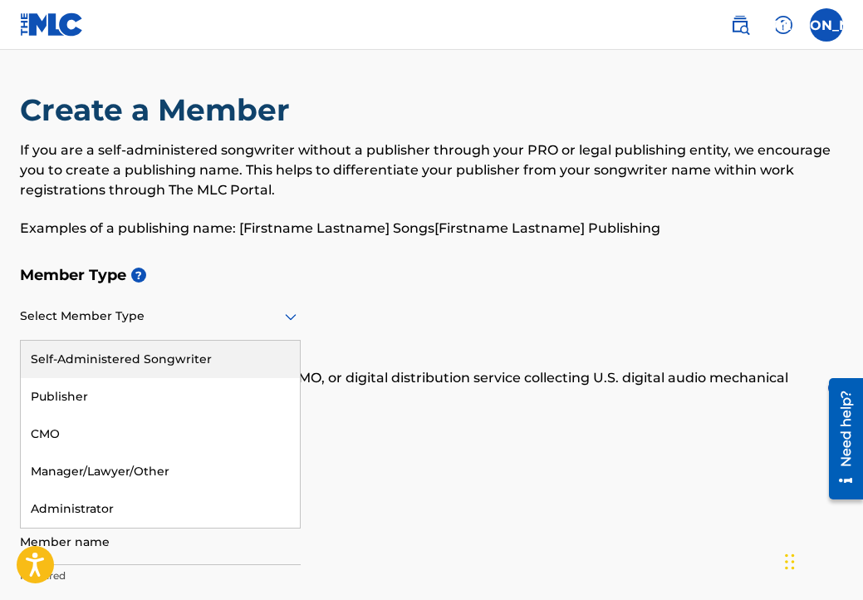
click at [280, 319] on div at bounding box center [160, 316] width 281 height 21
click at [335, 411] on div "Member Type ? Self-Administered Songwriter, 1 of 5. 5 results available. Use Up…" at bounding box center [431, 424] width 823 height 335
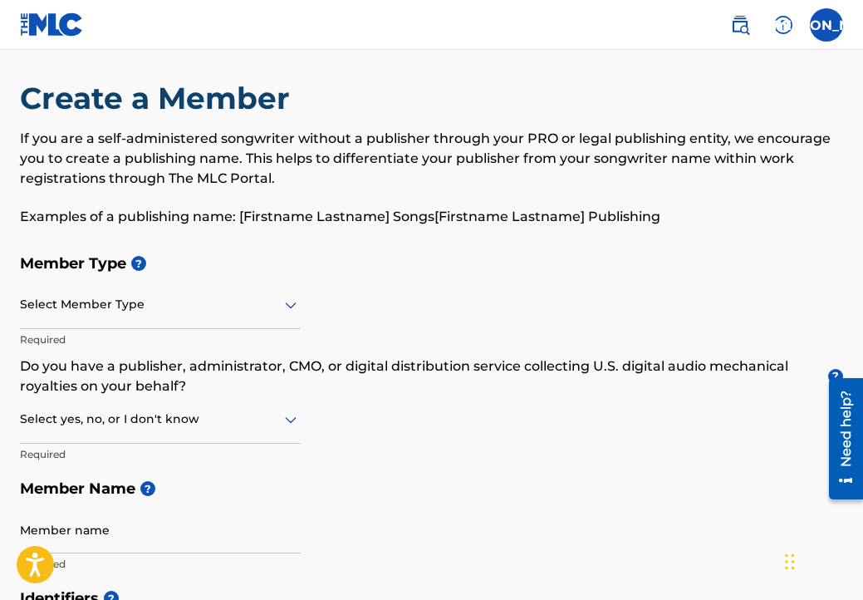
scroll to position [12, 0]
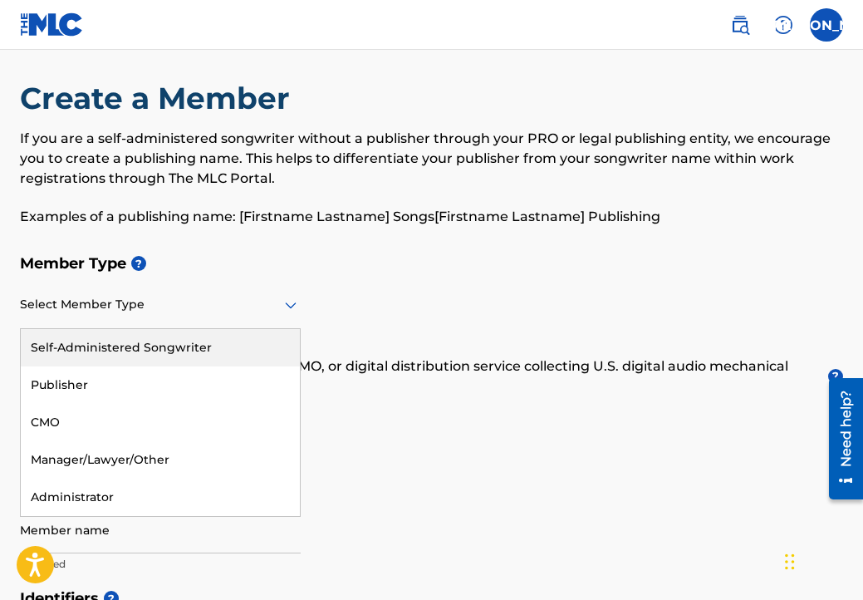
click at [252, 298] on div at bounding box center [160, 304] width 281 height 21
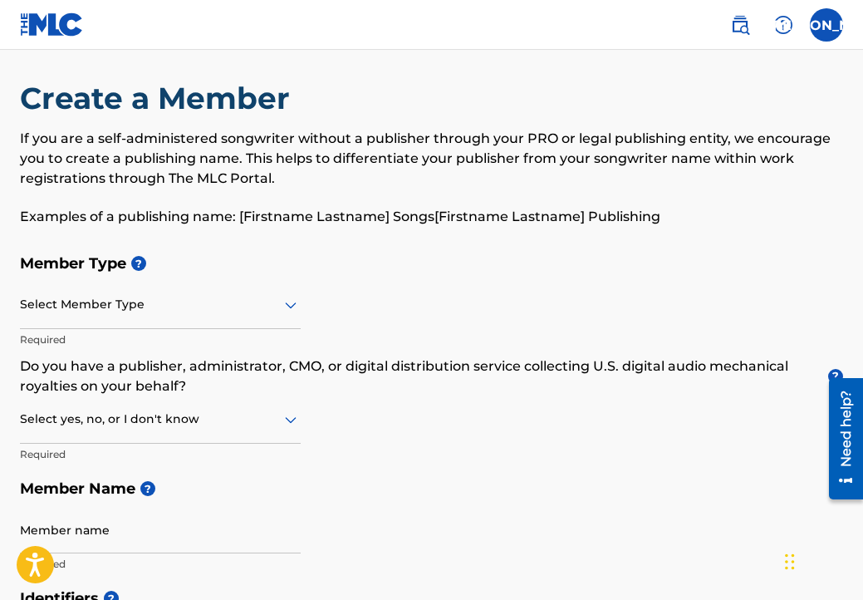
click at [360, 340] on div "Member Type ? Select Member Type Required Do you have a publisher, administrato…" at bounding box center [431, 413] width 823 height 335
click at [198, 410] on div at bounding box center [160, 419] width 281 height 21
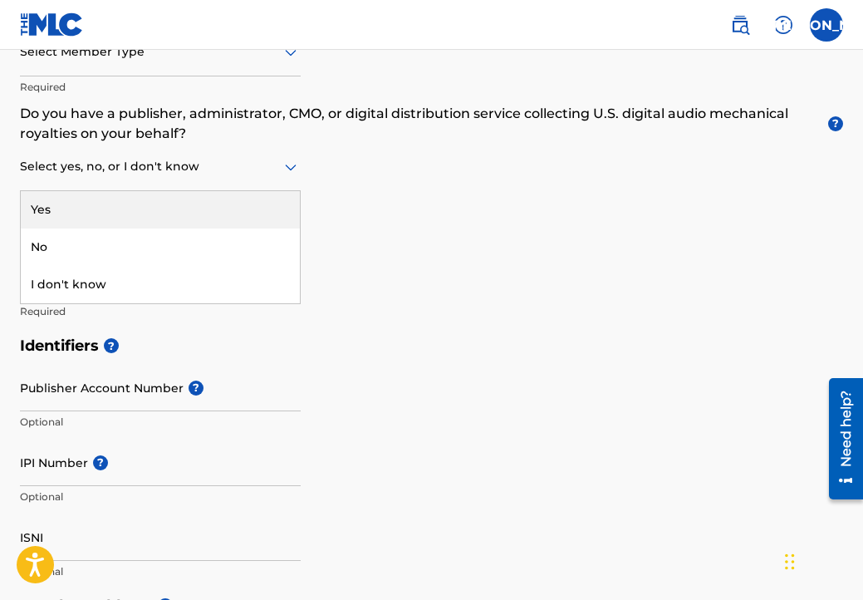
scroll to position [265, 0]
click at [372, 359] on h5 "Identifiers ?" at bounding box center [431, 345] width 823 height 36
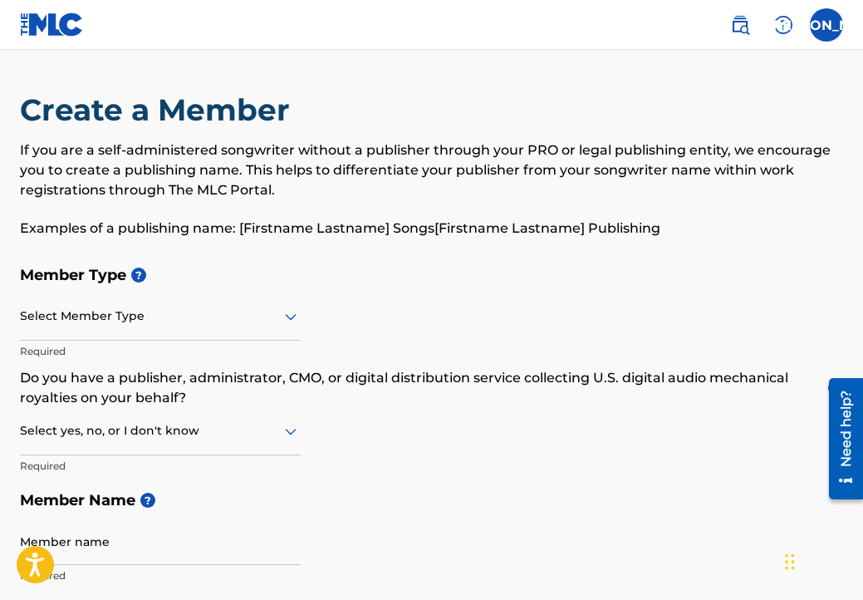
scroll to position [0, 0]
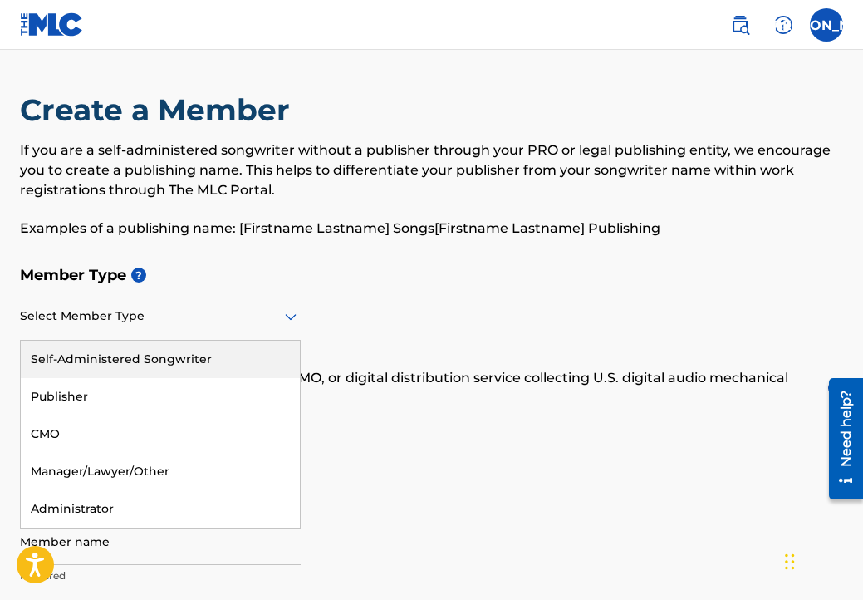
click at [266, 313] on div at bounding box center [160, 316] width 281 height 21
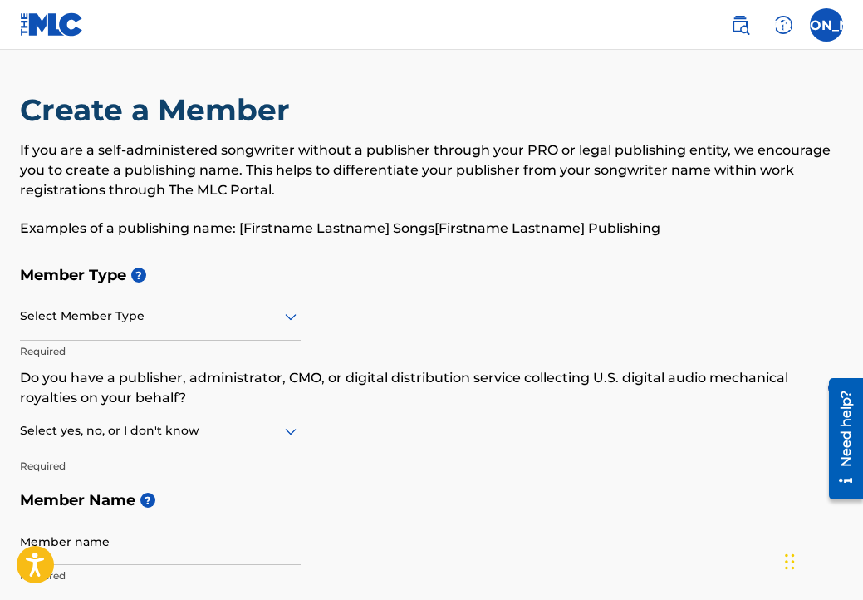
click at [525, 291] on h5 "Member Type ?" at bounding box center [431, 275] width 823 height 36
click at [297, 307] on icon at bounding box center [291, 316] width 20 height 20
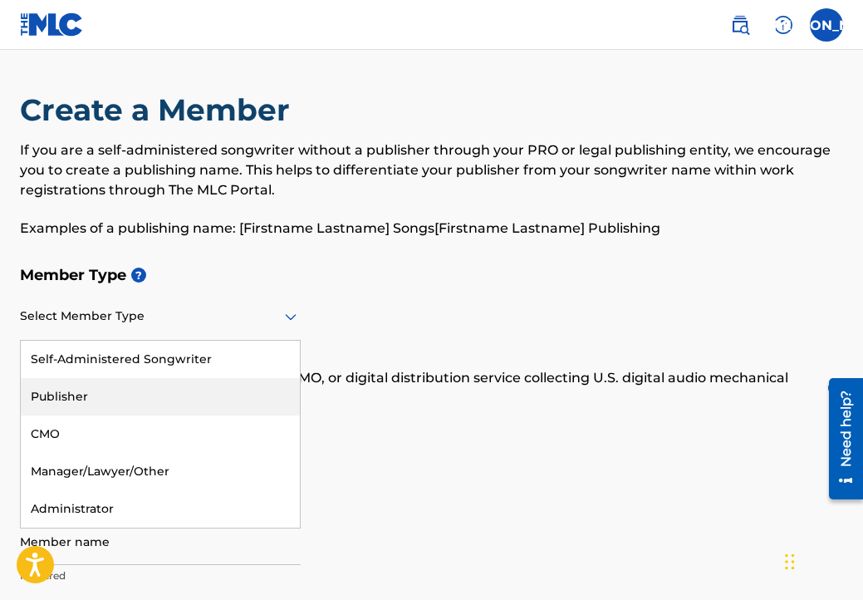
click at [595, 330] on div "Member Type ? Publisher, 2 of 5. 5 results available. Use Up and Down to choose…" at bounding box center [431, 424] width 823 height 335
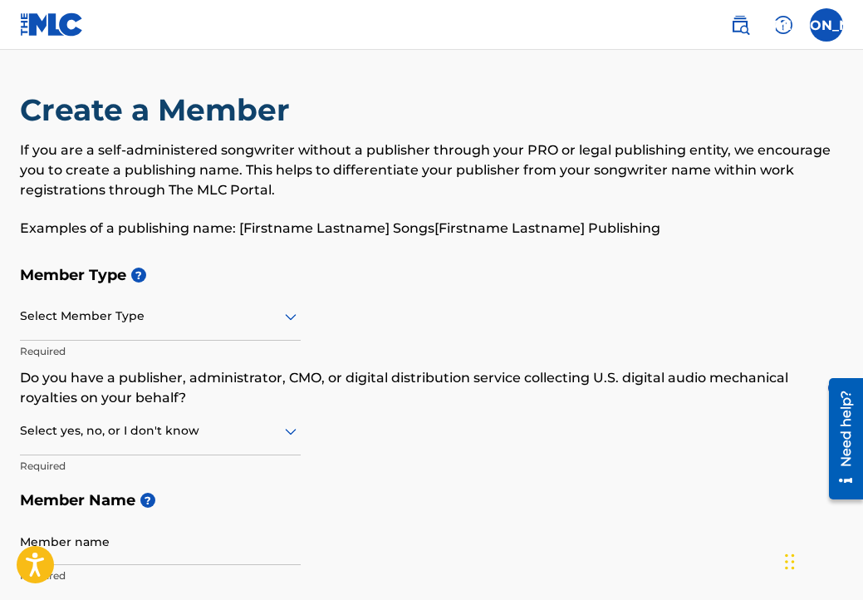
click at [238, 319] on div at bounding box center [160, 316] width 281 height 21
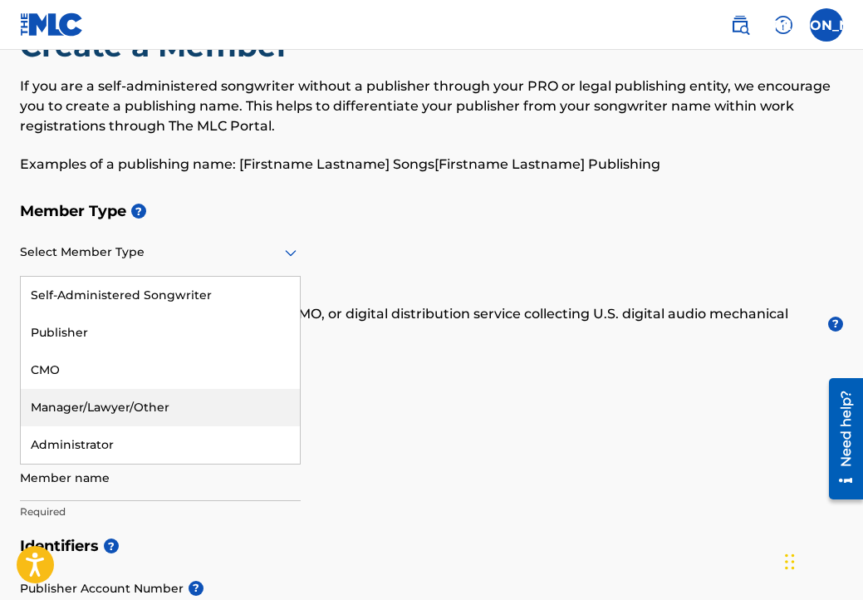
scroll to position [72, 0]
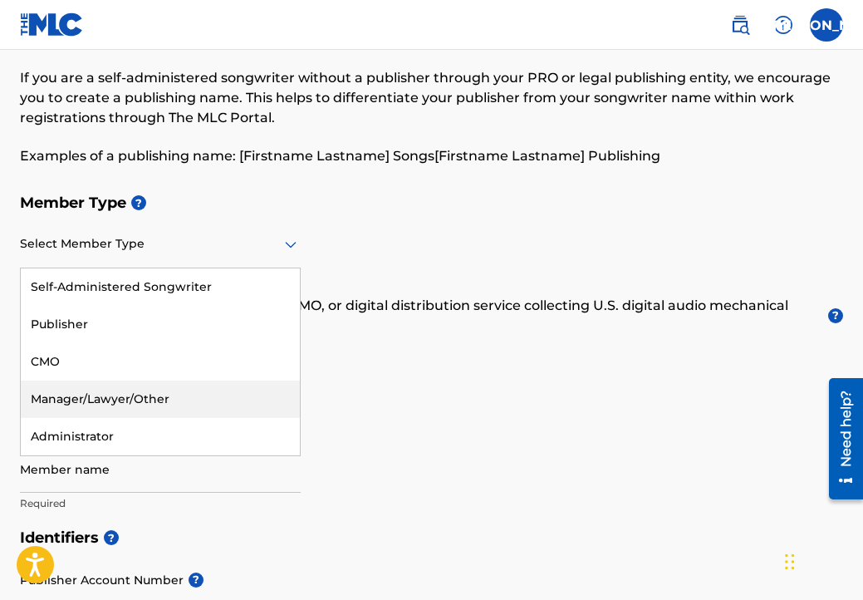
click at [429, 435] on h5 "Member Name ?" at bounding box center [431, 428] width 823 height 36
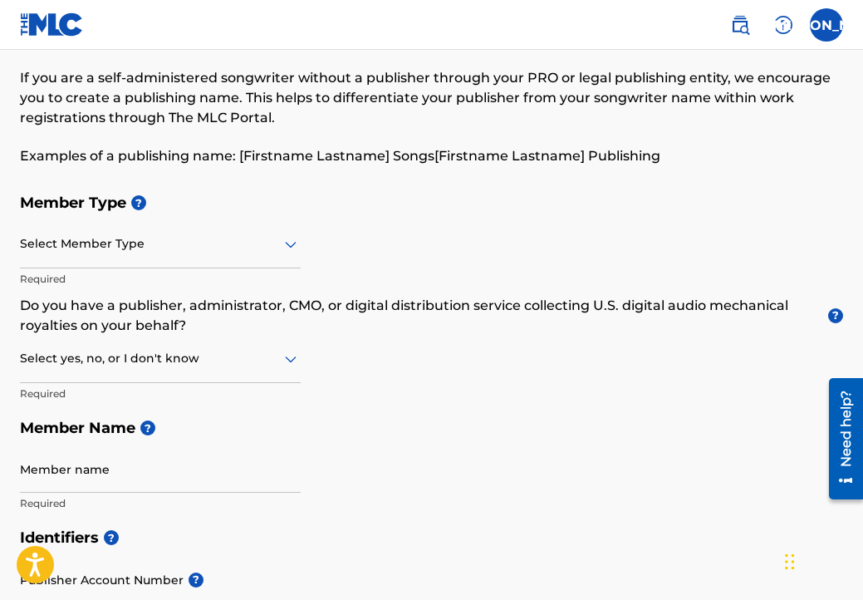
click at [190, 256] on div "Select Member Type" at bounding box center [160, 244] width 281 height 47
click at [382, 269] on div "Member Type ? Select Member Type Required Do you have a publisher, administrato…" at bounding box center [431, 352] width 823 height 335
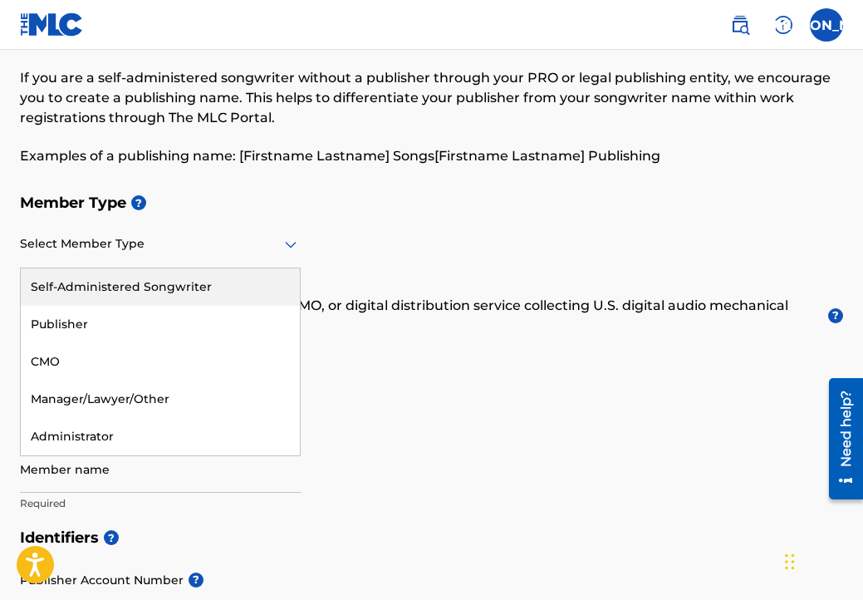
click at [213, 257] on div "Select Member Type" at bounding box center [160, 244] width 281 height 47
click at [143, 289] on div "Self-Administered Songwriter" at bounding box center [160, 286] width 279 height 37
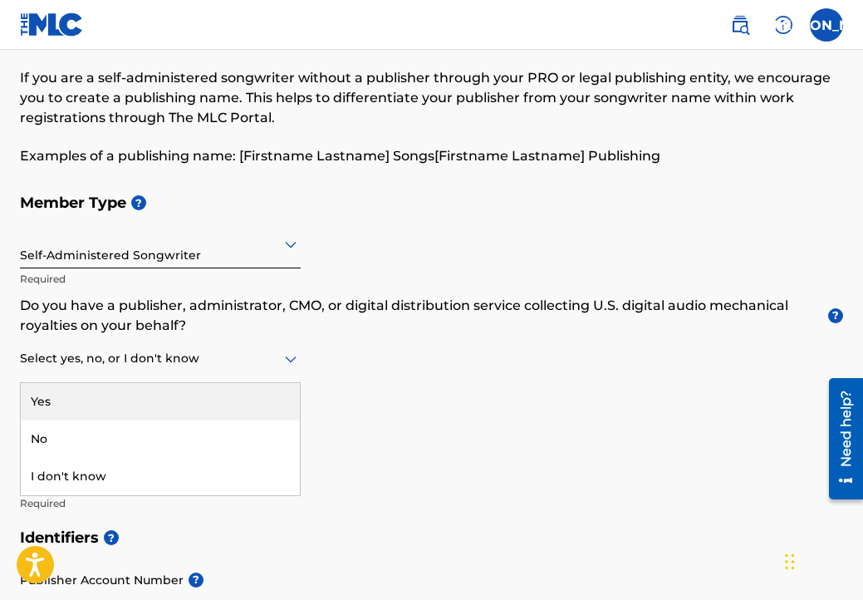
click at [199, 352] on div at bounding box center [160, 358] width 281 height 21
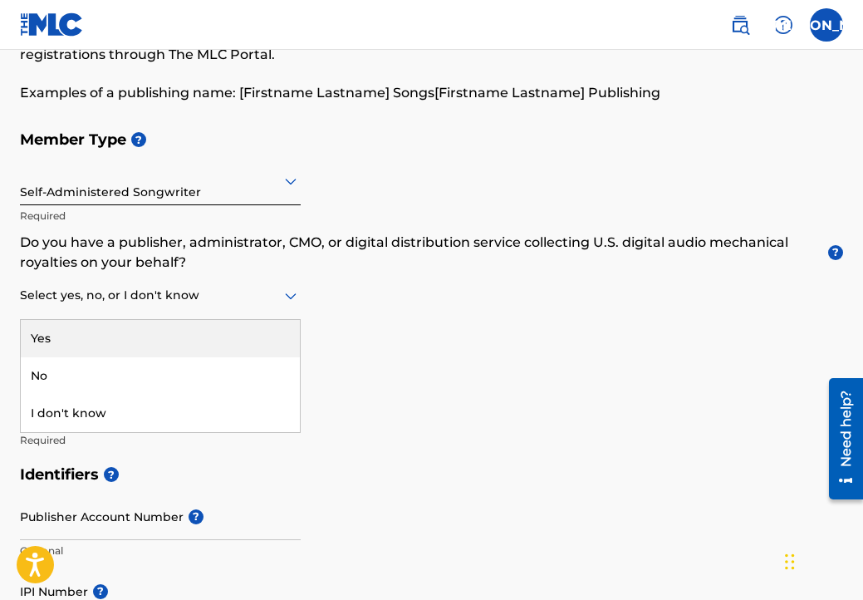
scroll to position [151, 0]
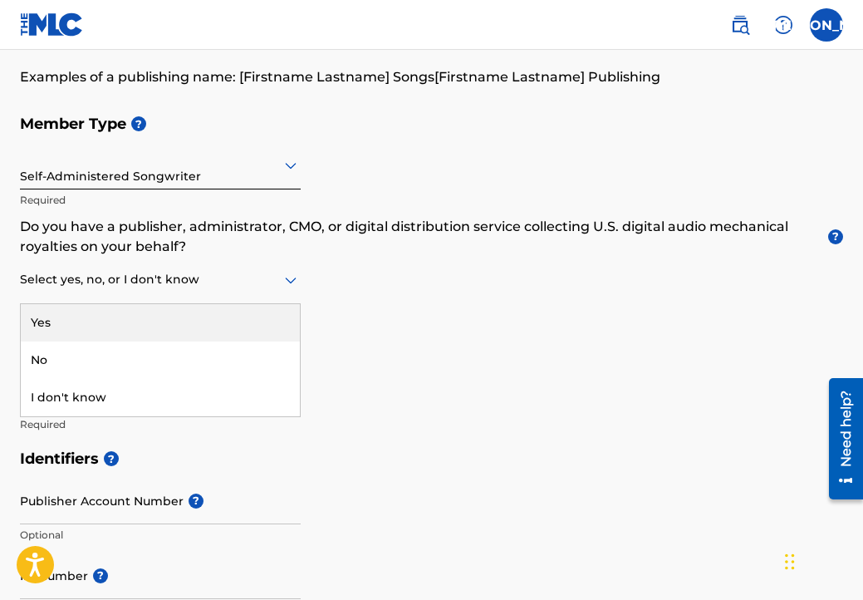
click at [409, 354] on h5 "Member Name ?" at bounding box center [431, 349] width 823 height 36
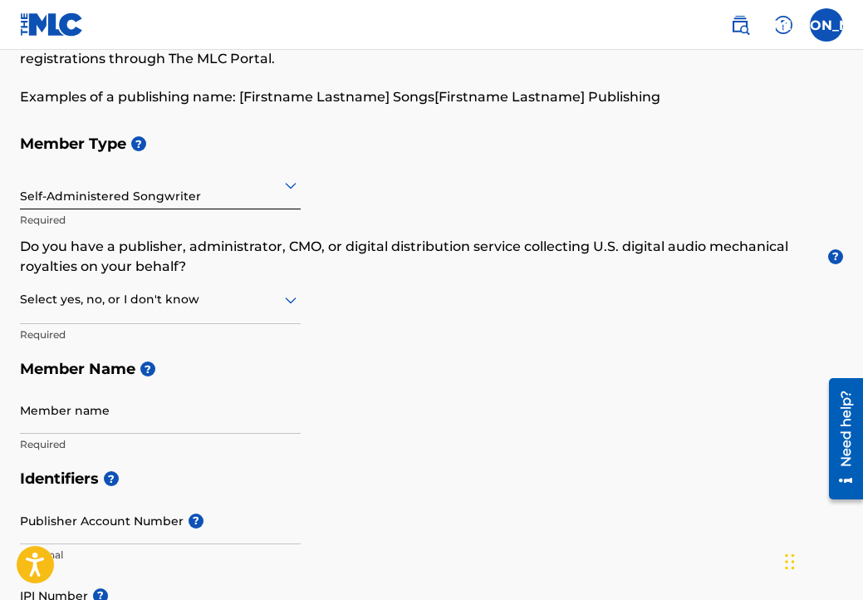
scroll to position [121, 0]
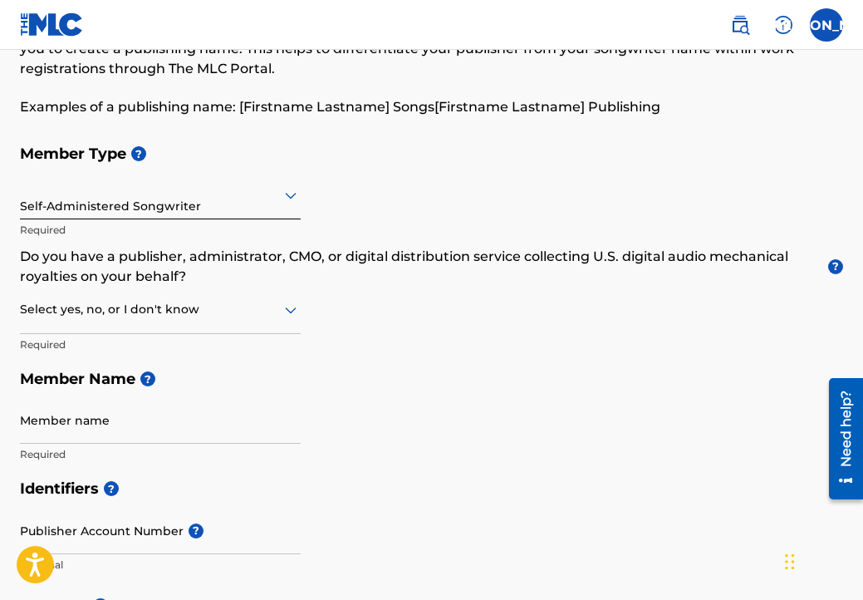
click at [168, 423] on input "Member name" at bounding box center [160, 419] width 281 height 47
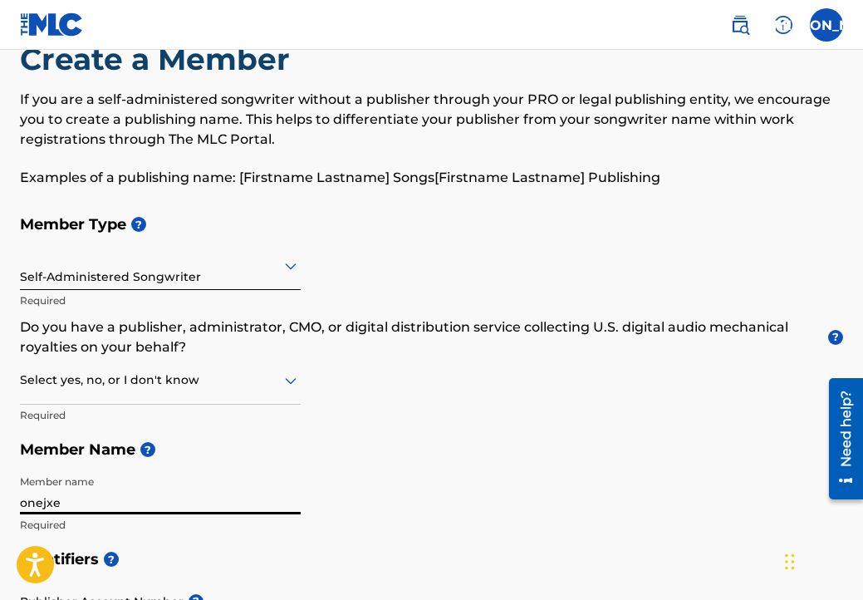
scroll to position [65, 0]
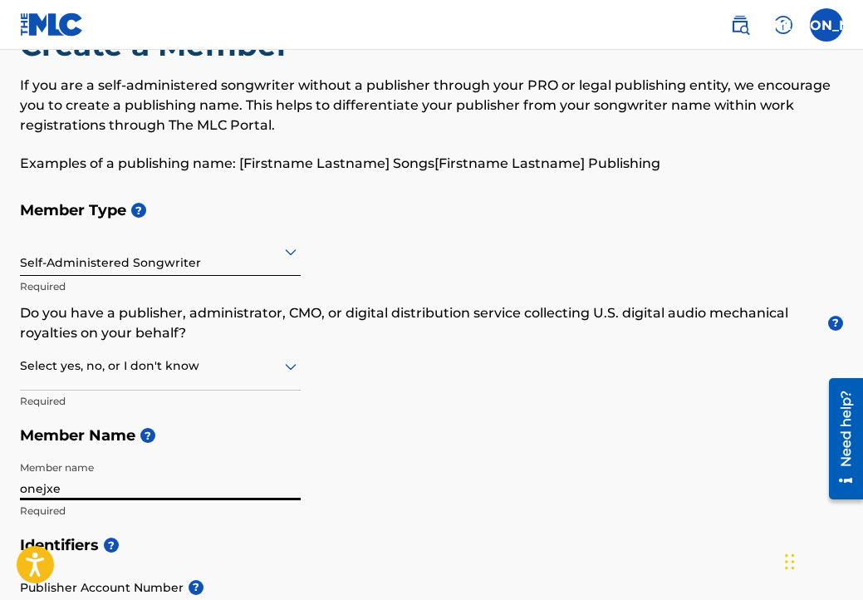
type input "onejxe"
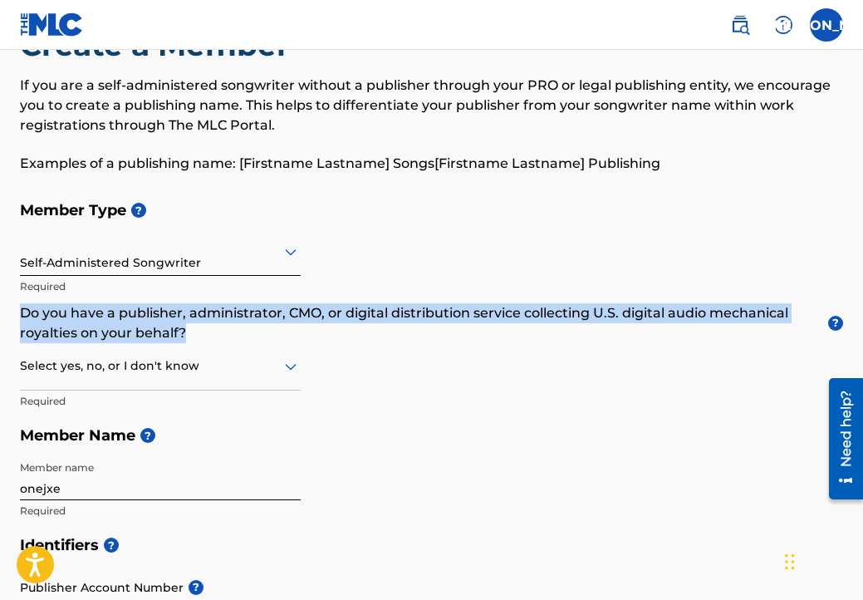
drag, startPoint x: 23, startPoint y: 311, endPoint x: 194, endPoint y: 332, distance: 172.3
click at [194, 332] on p "Do you have a publisher, administrator, CMO, or digital distribution service co…" at bounding box center [431, 323] width 823 height 40
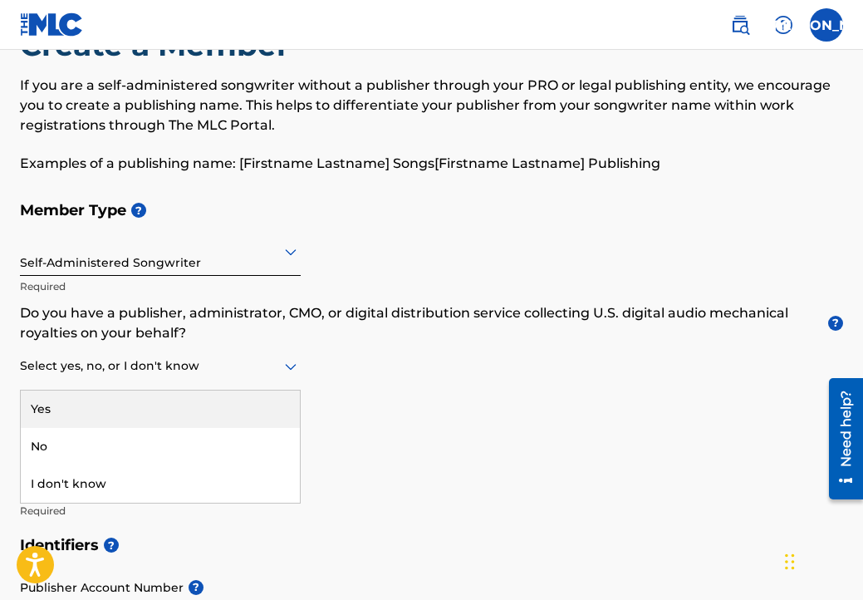
click at [226, 367] on div at bounding box center [160, 365] width 281 height 21
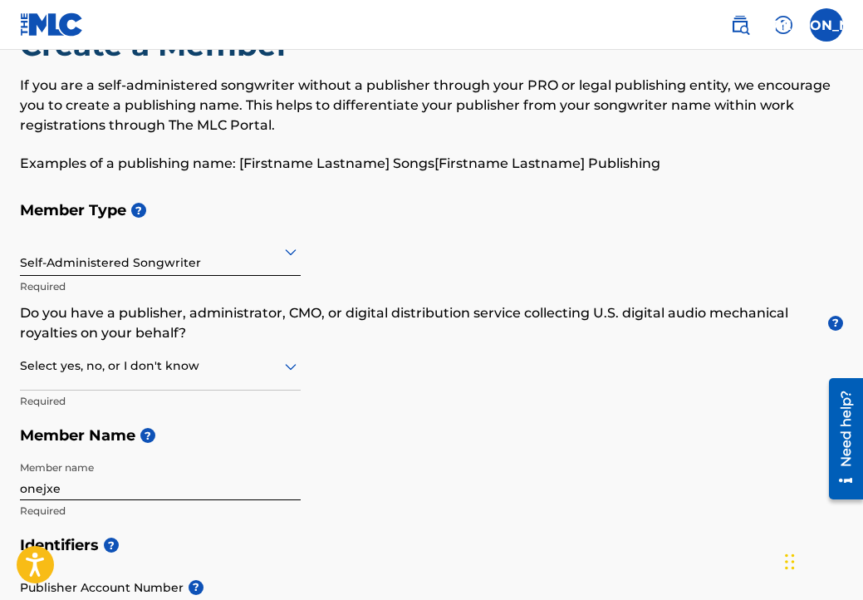
click at [413, 366] on div "Member Type ? Self-Administered Songwriter Required Do you have a publisher, ad…" at bounding box center [431, 360] width 823 height 335
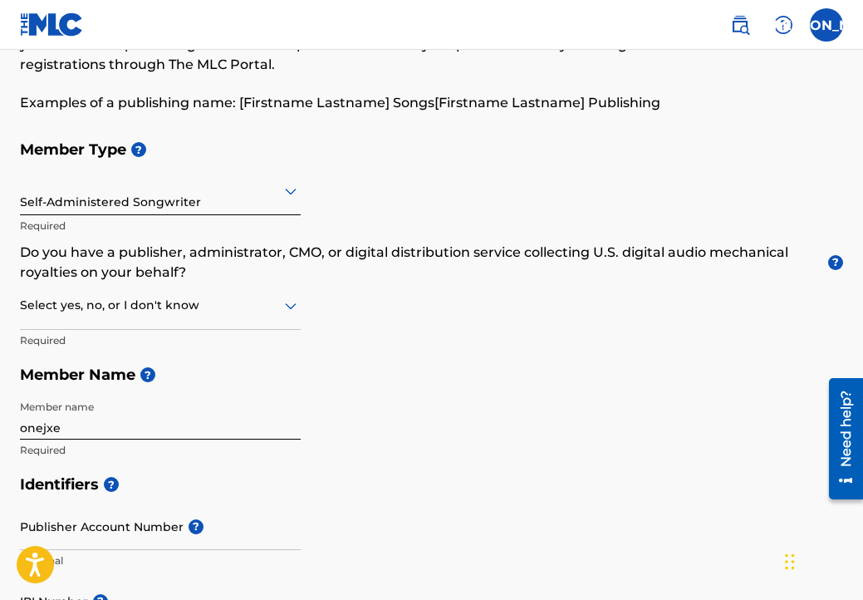
scroll to position [129, 0]
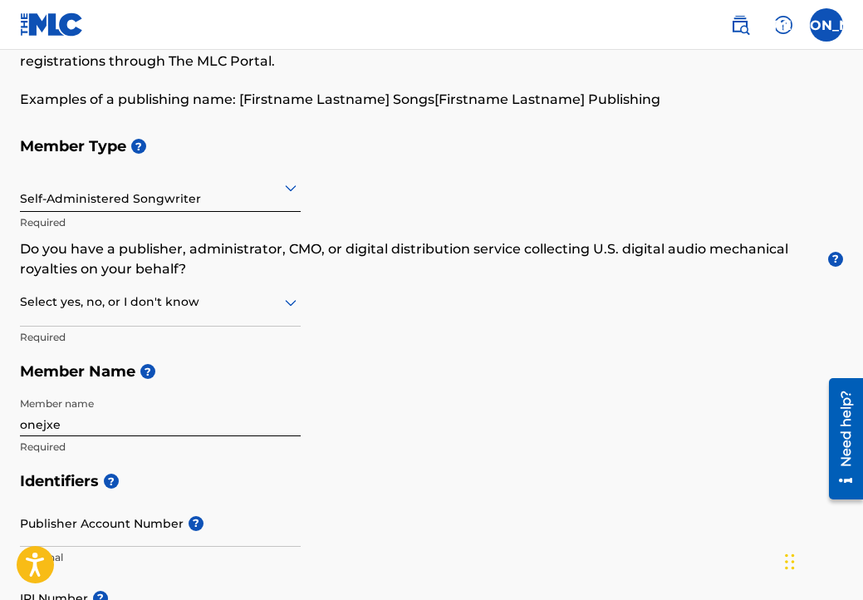
click at [103, 304] on div at bounding box center [160, 302] width 281 height 21
click at [437, 301] on div "Member Type ? Self-Administered Songwriter Required Do you have a publisher, ad…" at bounding box center [431, 296] width 823 height 335
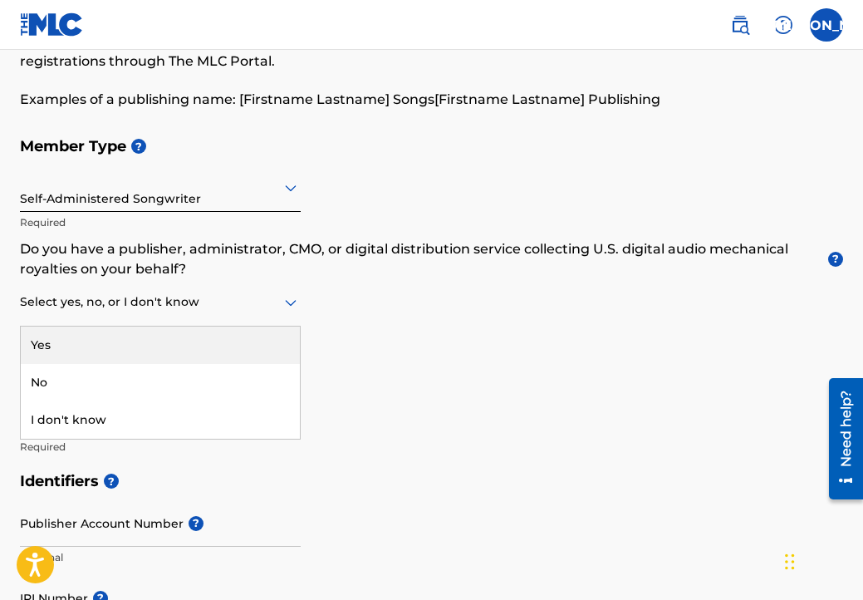
click at [165, 321] on div "Select yes, no, or I don't know" at bounding box center [160, 302] width 281 height 47
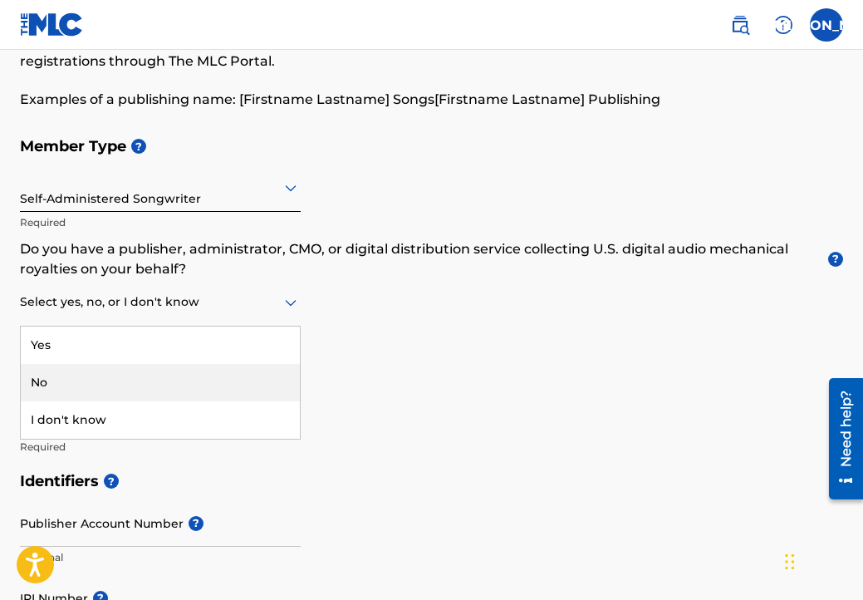
click at [167, 370] on div "No" at bounding box center [160, 382] width 279 height 37
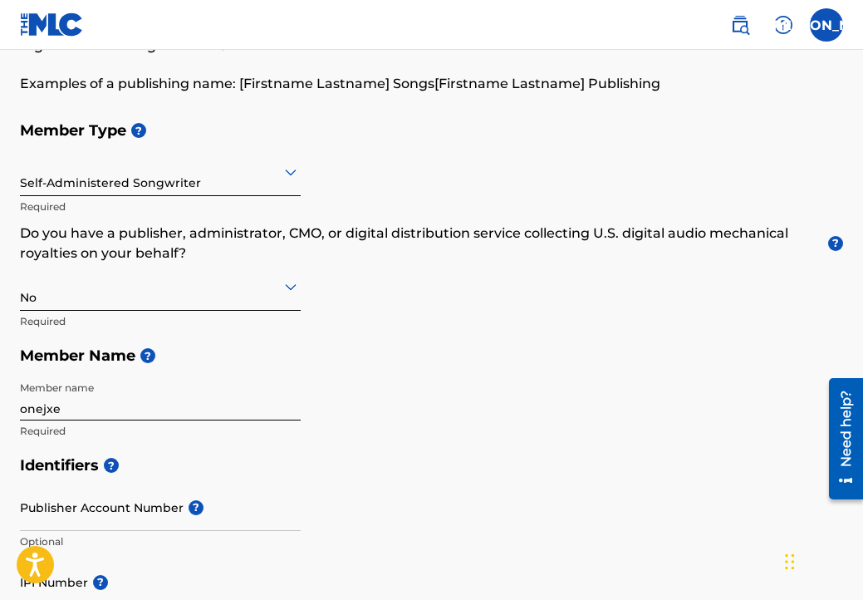
scroll to position [145, 0]
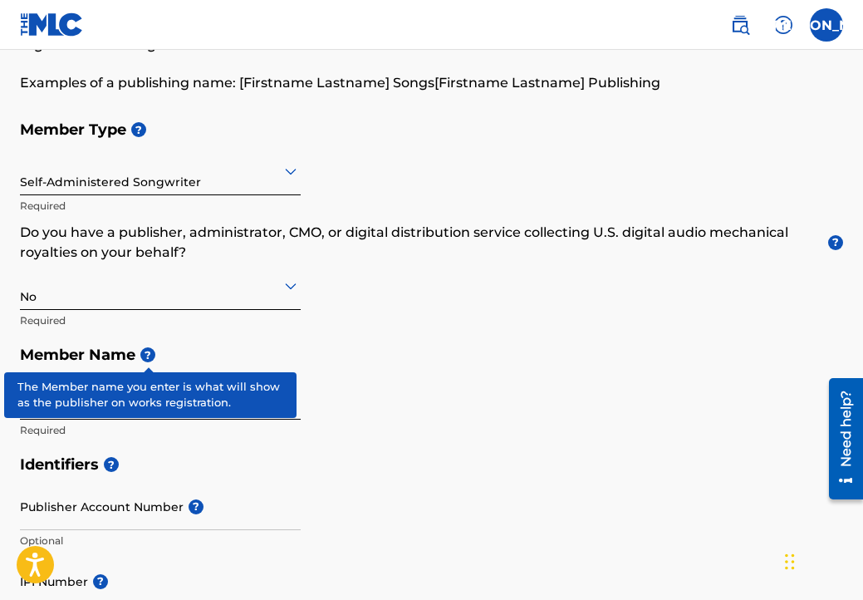
click at [158, 346] on h5 "Member Name ?" at bounding box center [431, 355] width 823 height 36
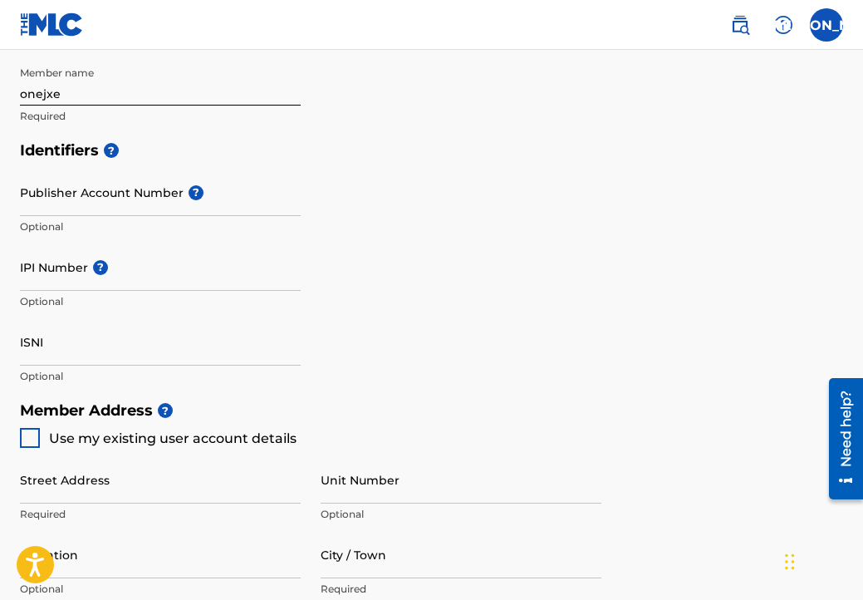
scroll to position [458, 0]
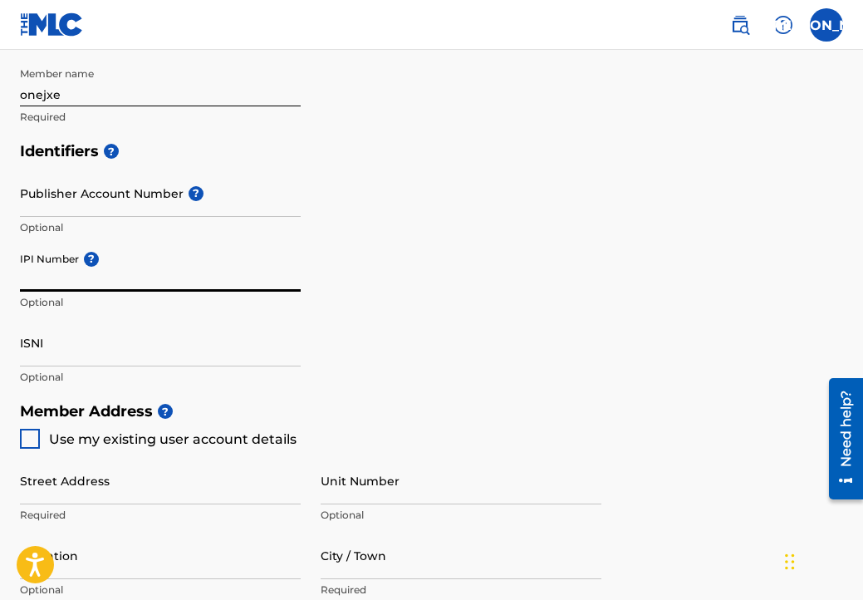
click at [171, 268] on input "IPI Number ?" at bounding box center [160, 267] width 281 height 47
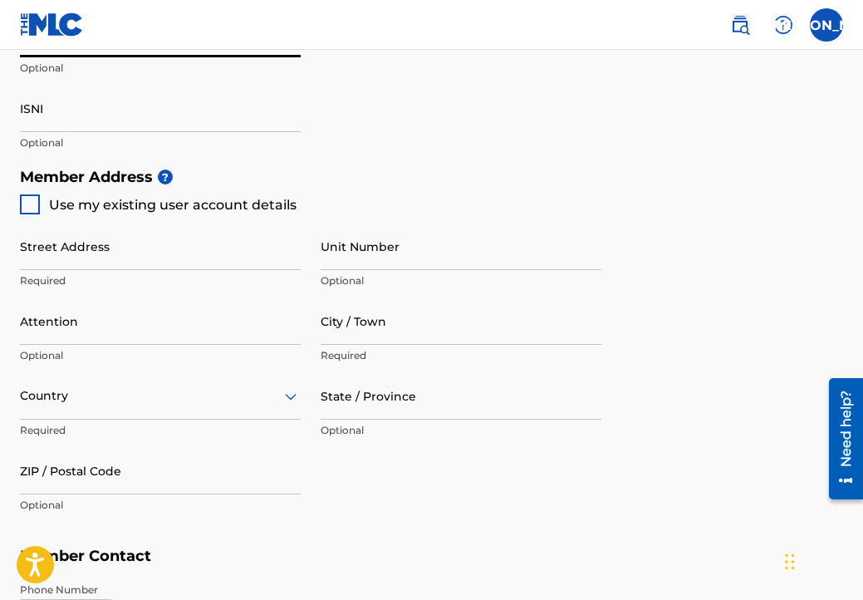
scroll to position [694, 0]
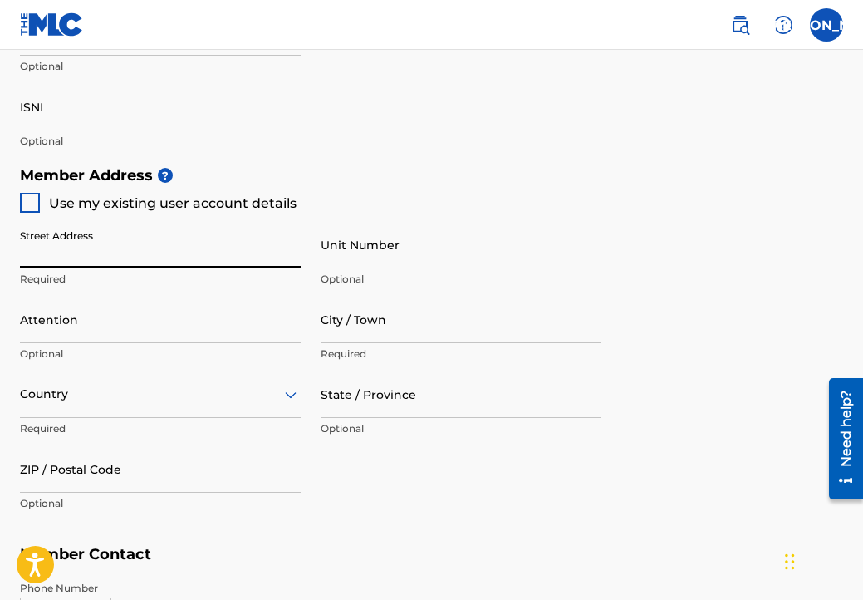
click at [178, 251] on input "Street Address" at bounding box center [160, 244] width 281 height 47
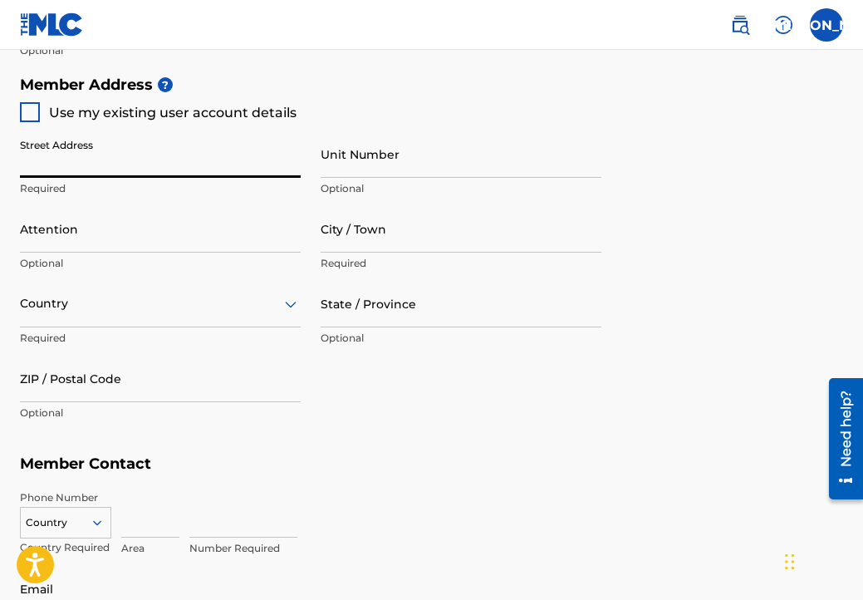
click at [122, 164] on input "Street Address" at bounding box center [160, 153] width 281 height 47
click at [125, 112] on span "Use my existing user account details" at bounding box center [172, 113] width 247 height 16
type input "[STREET_ADDRESS]"
type input "Charlotte"
type input "28215"
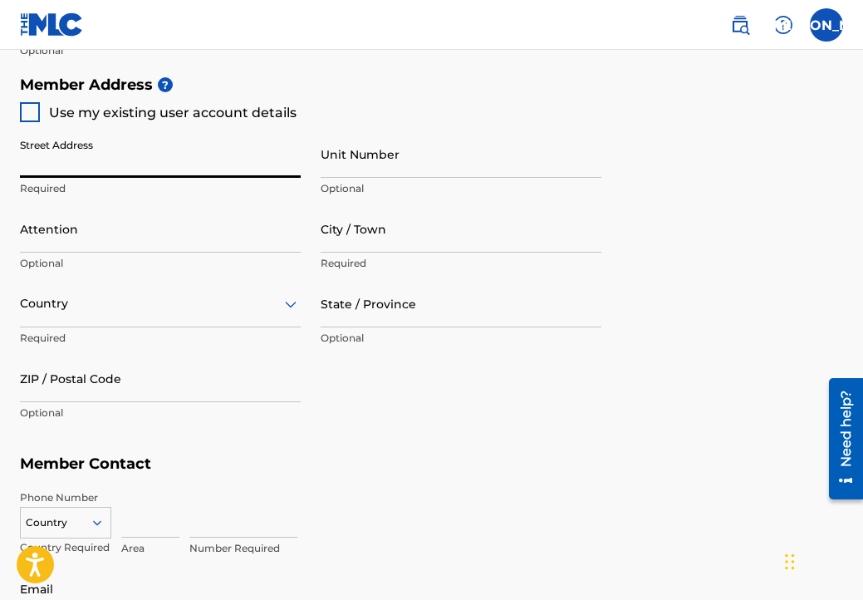
type input "704"
type input "4499226"
type input "[EMAIL_ADDRESS][DOMAIN_NAME]"
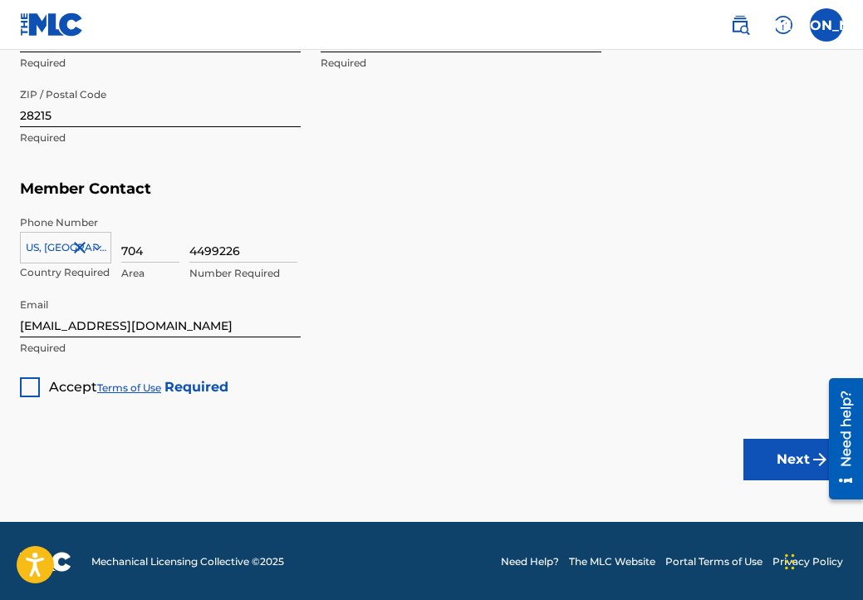
scroll to position [1059, 0]
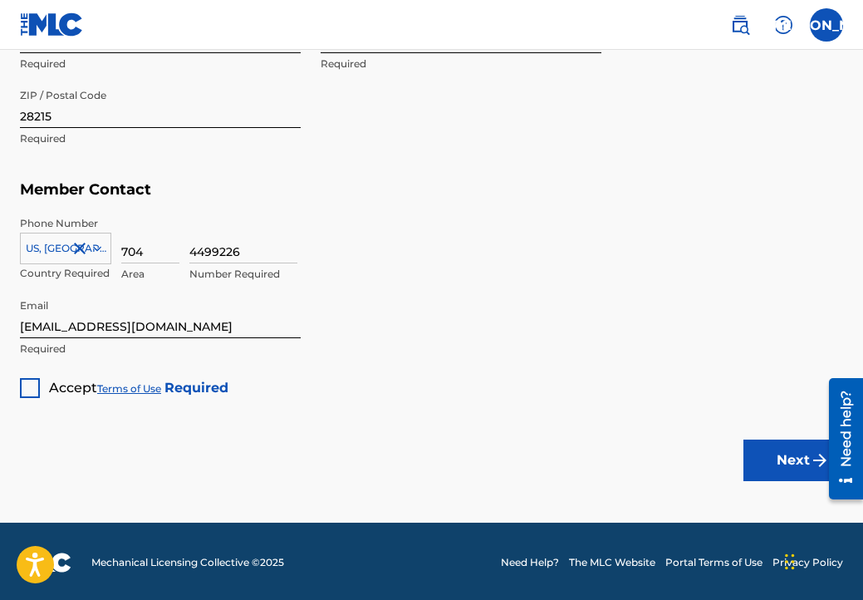
click at [42, 384] on div "Accept Terms of Use Required" at bounding box center [124, 381] width 208 height 32
click at [30, 385] on div at bounding box center [30, 388] width 20 height 20
click at [792, 462] on button "Next" at bounding box center [793, 460] width 100 height 42
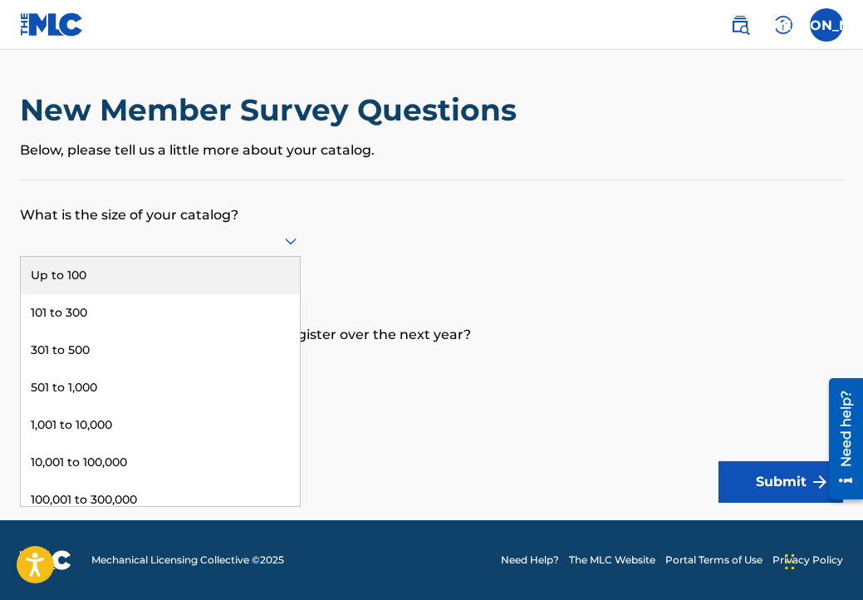
click at [177, 251] on div at bounding box center [160, 240] width 281 height 21
click at [218, 251] on div at bounding box center [160, 240] width 281 height 21
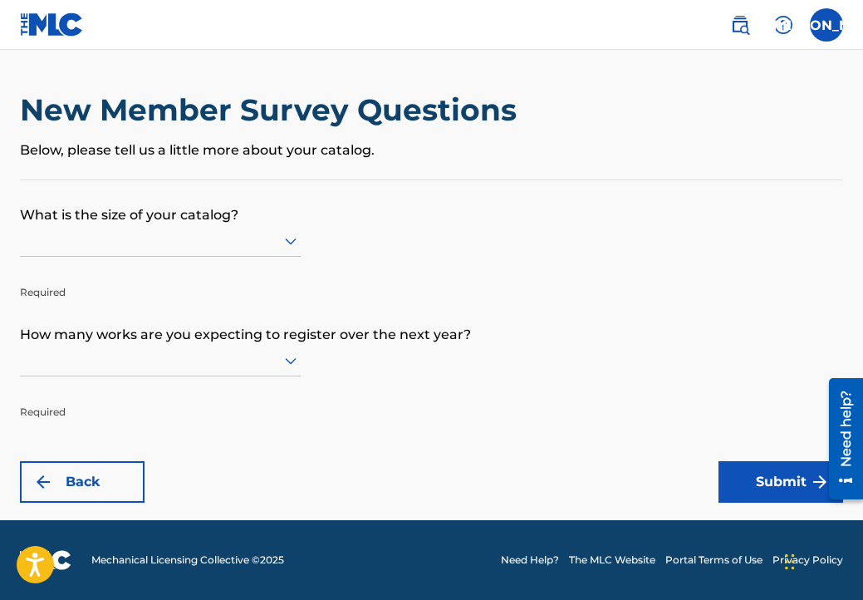
click at [278, 257] on div at bounding box center [160, 241] width 281 height 32
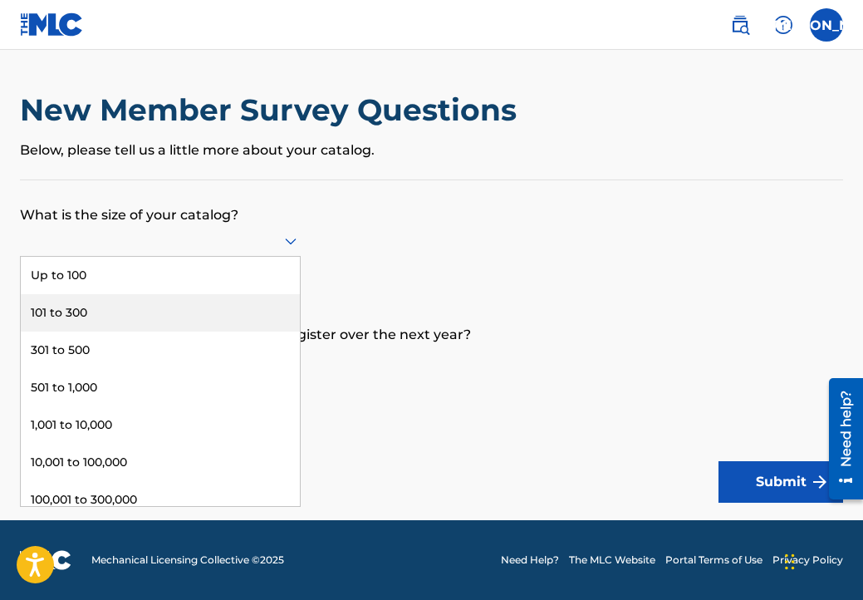
click at [146, 331] on div "101 to 300" at bounding box center [160, 312] width 279 height 37
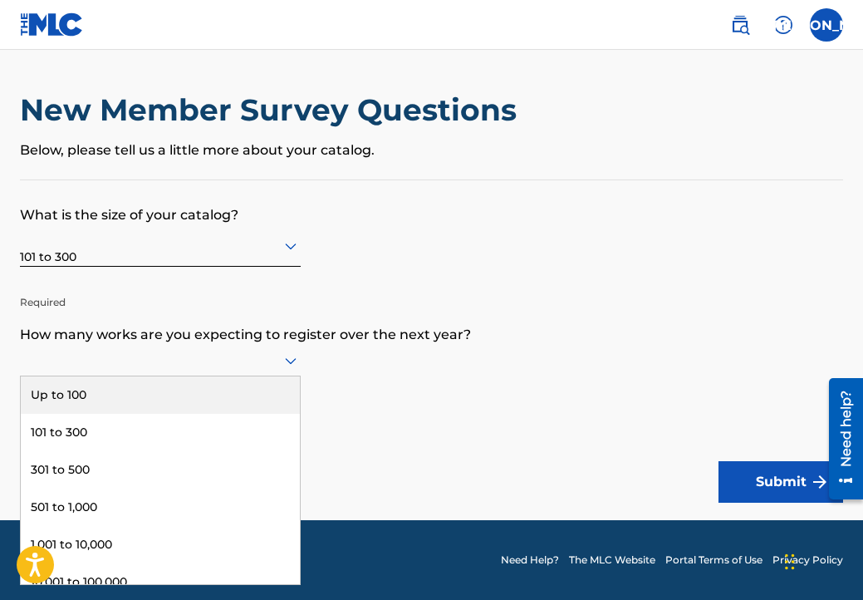
click at [240, 370] on div at bounding box center [160, 360] width 281 height 21
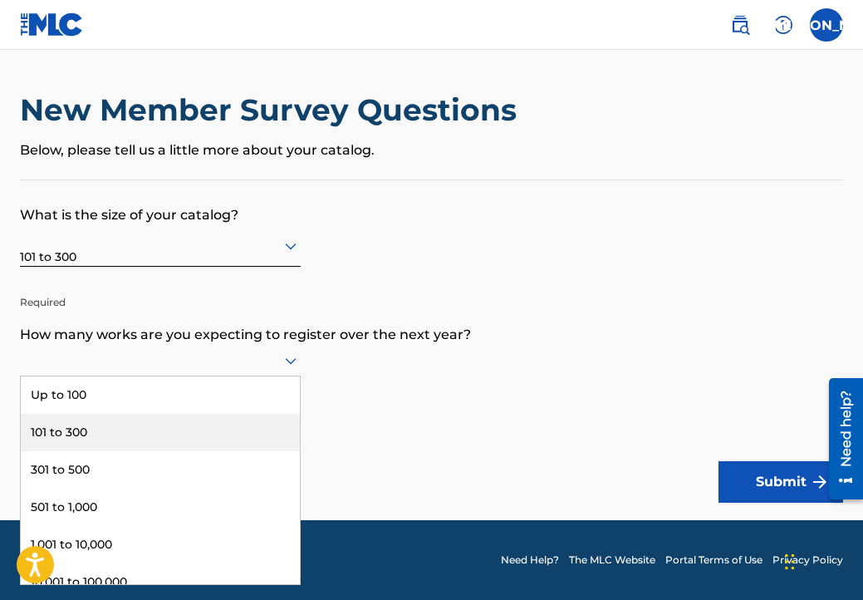
click at [129, 451] on div "101 to 300" at bounding box center [160, 432] width 279 height 37
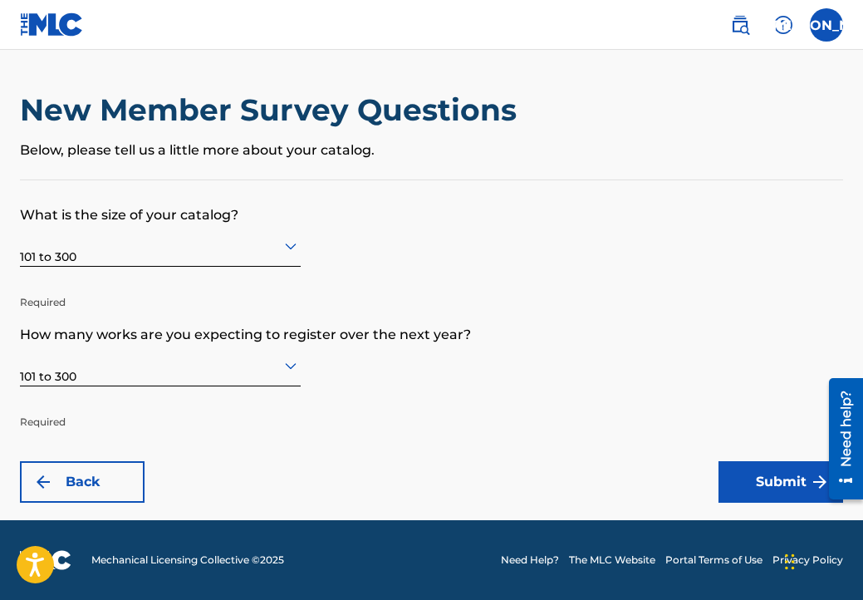
scroll to position [0, 0]
click at [777, 479] on button "Submit" at bounding box center [780, 482] width 125 height 42
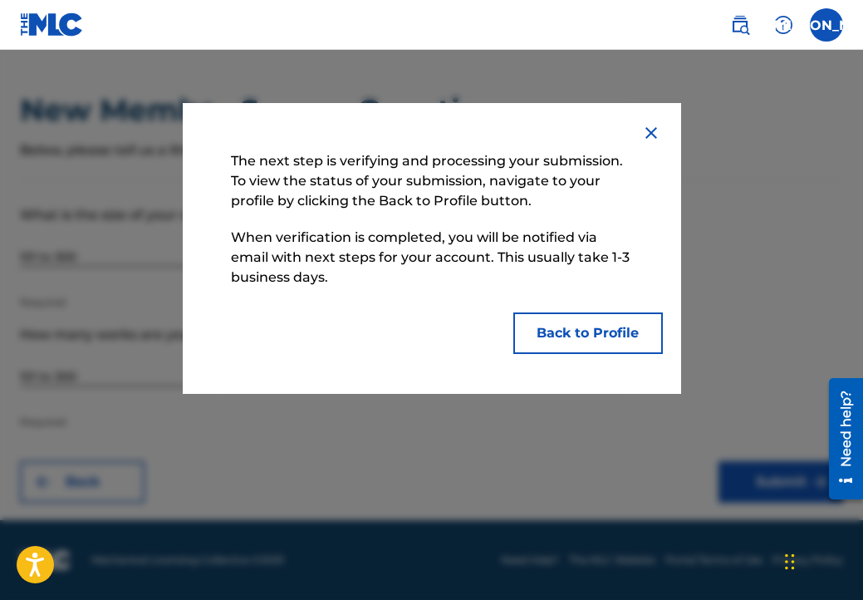
click at [651, 133] on img at bounding box center [651, 133] width 20 height 20
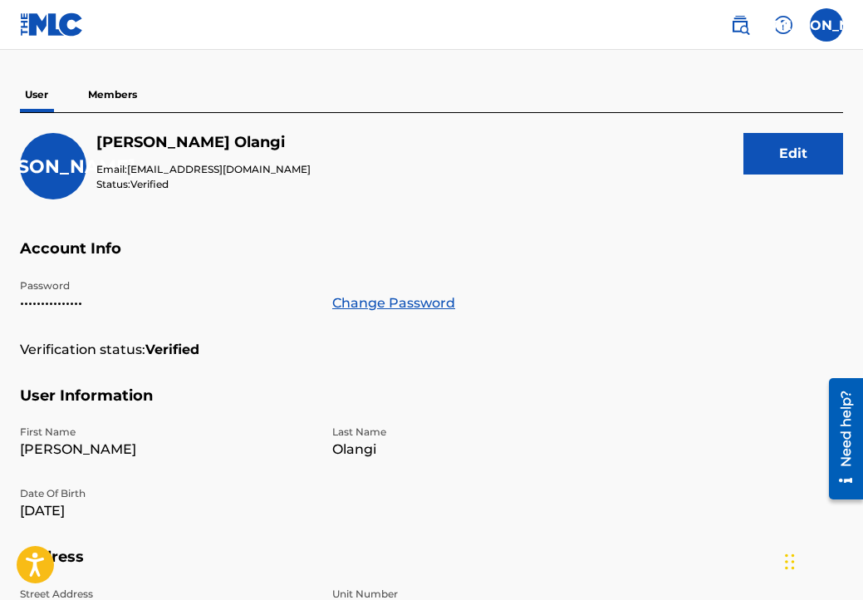
scroll to position [129, 0]
